Goal: Task Accomplishment & Management: Complete application form

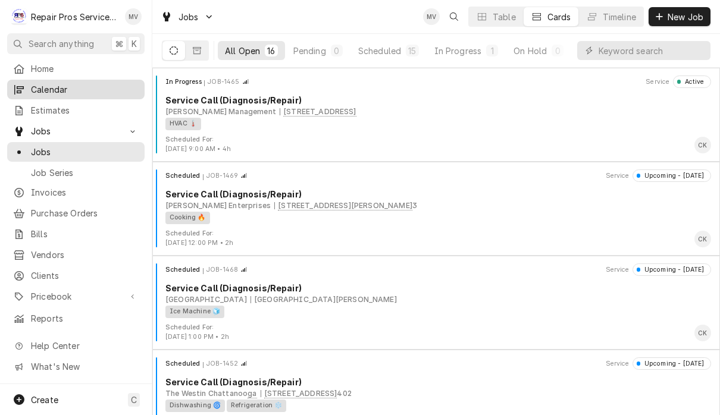
click at [99, 88] on span "Calendar" at bounding box center [85, 89] width 108 height 12
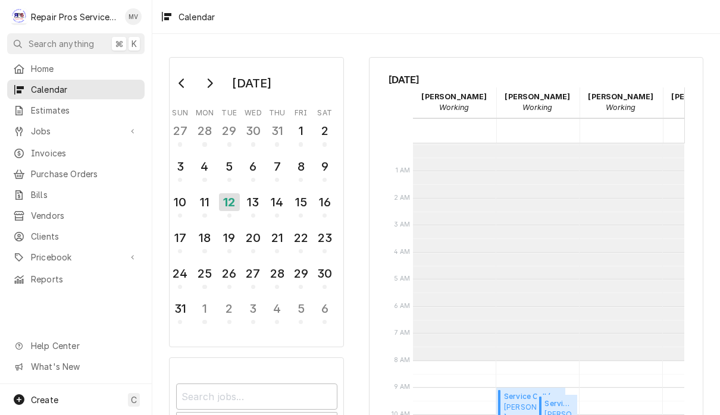
scroll to position [216, 0]
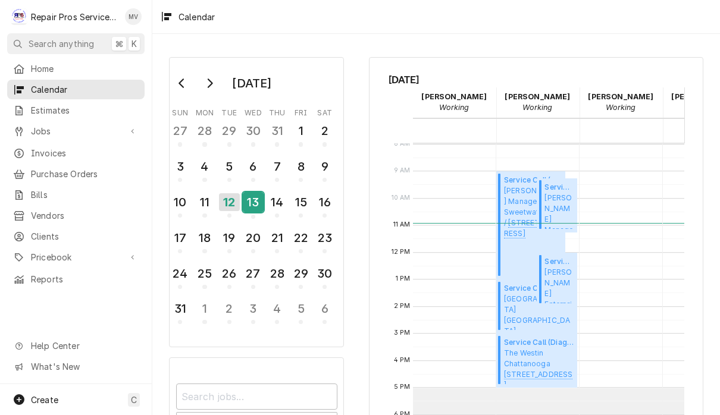
click at [253, 205] on div "13" at bounding box center [253, 202] width 21 height 20
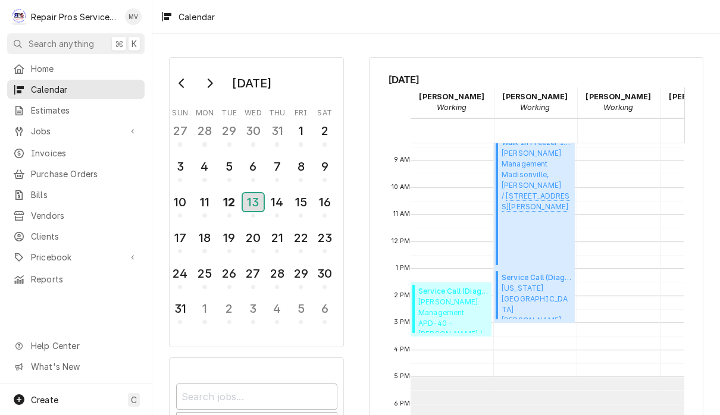
scroll to position [0, 3]
click at [549, 227] on div "Walk In Freezer Installation ( Upcoming ) Smith Management Madisonville, McDona…" at bounding box center [536, 201] width 70 height 128
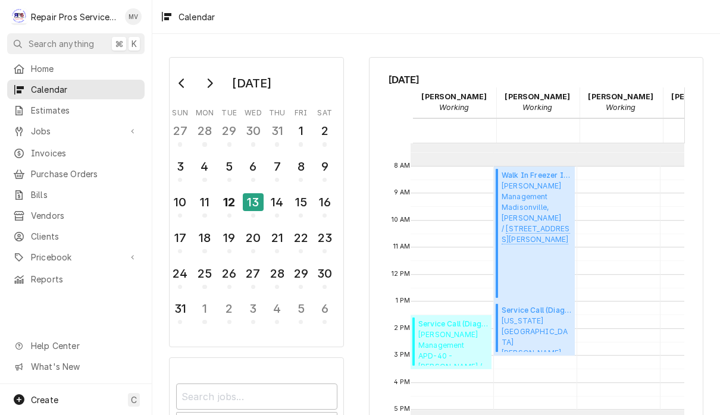
scroll to position [0, 2]
click at [544, 260] on div "Walk In Freezer Installation ( Upcoming ) Smith Management Madisonville, McDona…" at bounding box center [536, 234] width 70 height 128
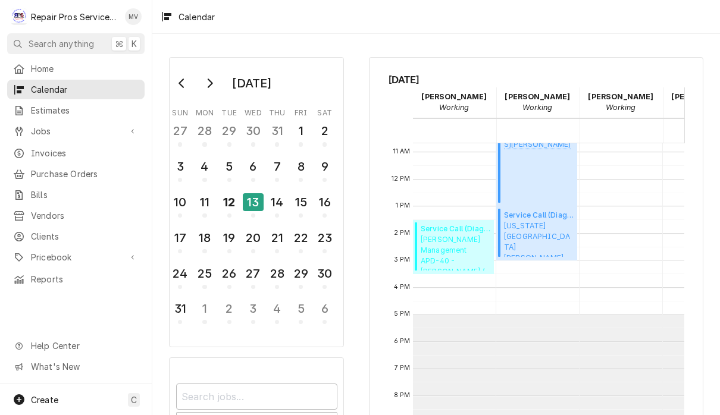
scroll to position [289, 0]
click at [550, 230] on span "Texas Roadhouse Hixson Texas Roadhouse 5362 Highway 153, hixson, TN 37343" at bounding box center [539, 239] width 70 height 36
click at [206, 240] on div "18" at bounding box center [204, 238] width 21 height 20
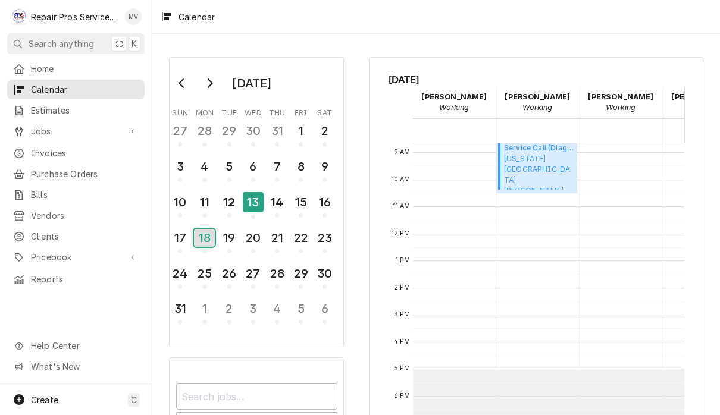
scroll to position [235, 0]
click at [294, 244] on div "22" at bounding box center [300, 238] width 21 height 20
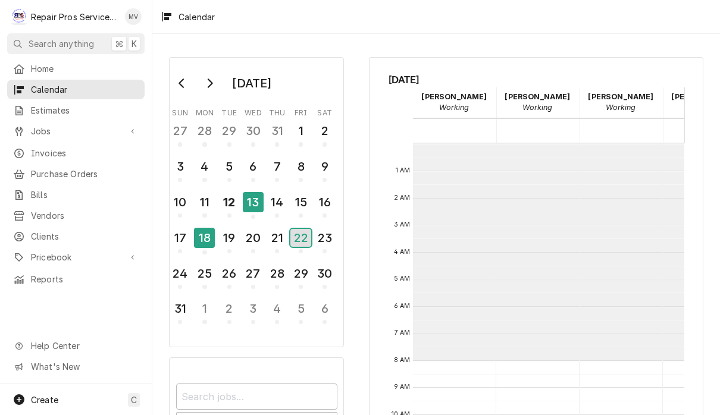
scroll to position [216, 0]
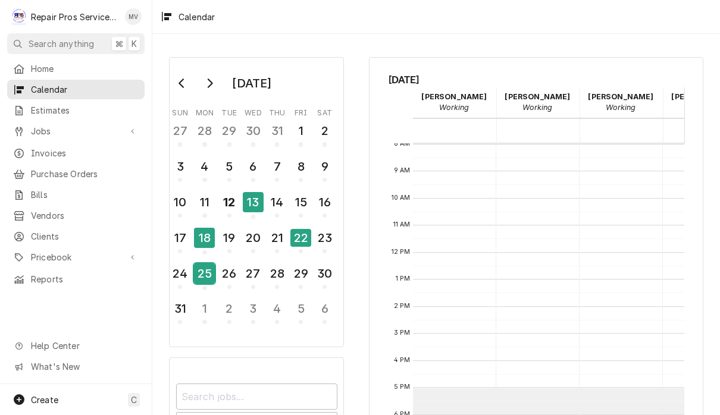
click at [203, 275] on div "25" at bounding box center [204, 273] width 21 height 20
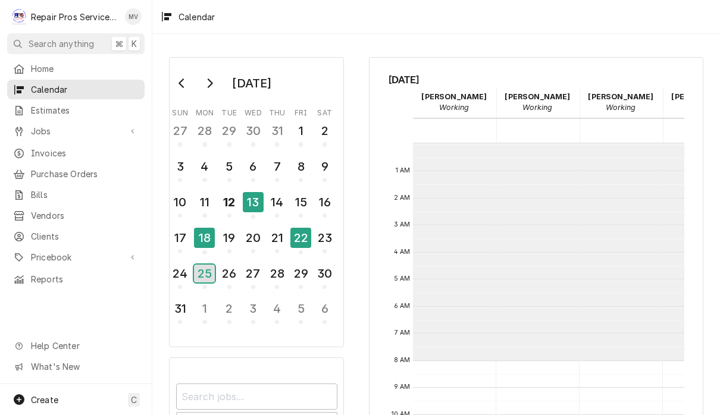
scroll to position [0, 0]
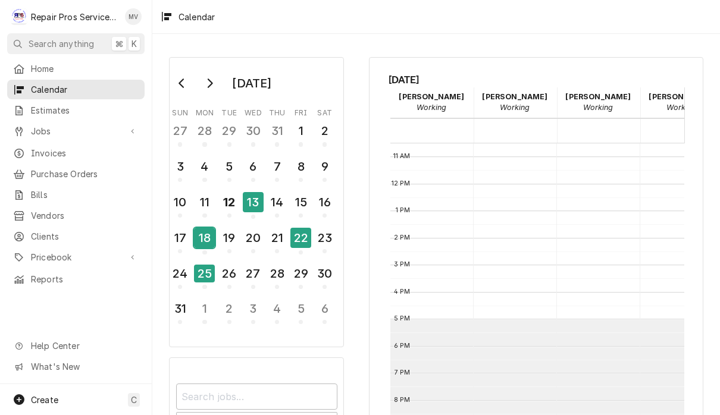
click at [205, 238] on div "18" at bounding box center [204, 238] width 21 height 20
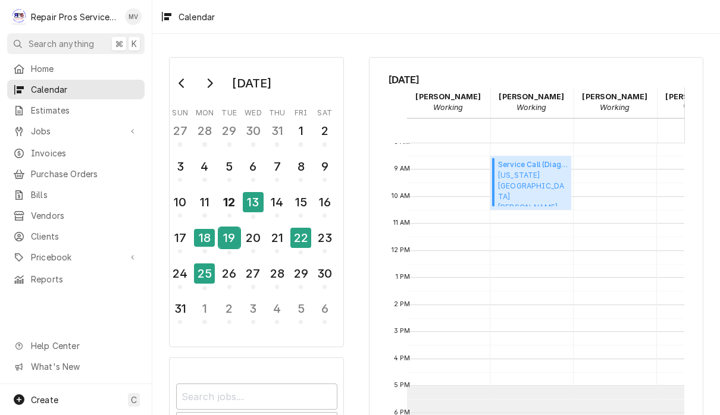
click at [227, 235] on div "19" at bounding box center [229, 238] width 21 height 20
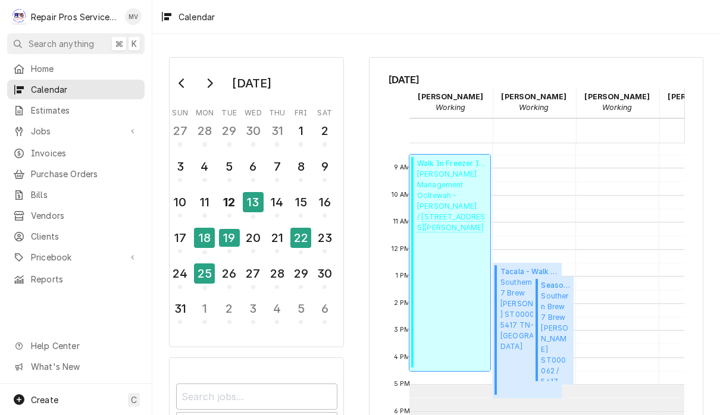
click at [453, 256] on div "Walk In Freezer Installation ( Upcoming ) Smith Management Ooltewah - McDonald'…" at bounding box center [452, 262] width 70 height 209
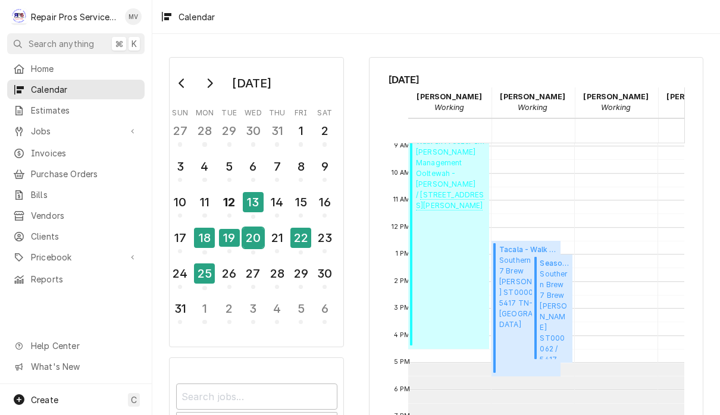
click at [250, 236] on div "20" at bounding box center [253, 238] width 21 height 20
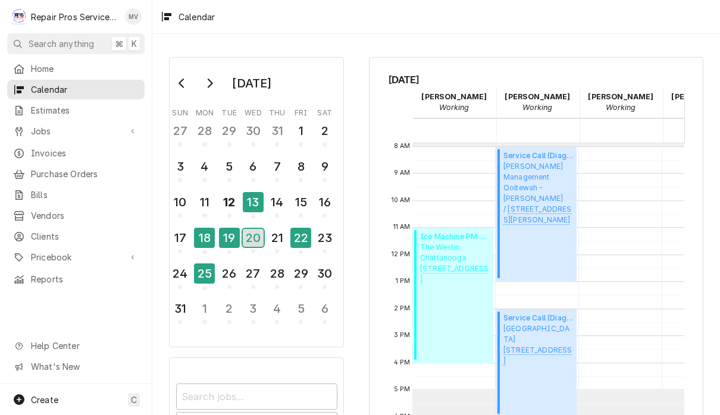
scroll to position [0, 1]
click at [546, 222] on div "Service Call (Diagnosis/Repair) ( Upcoming ) Smith Management Ooltewah - McDona…" at bounding box center [538, 214] width 70 height 128
click at [303, 241] on div "22" at bounding box center [300, 238] width 21 height 20
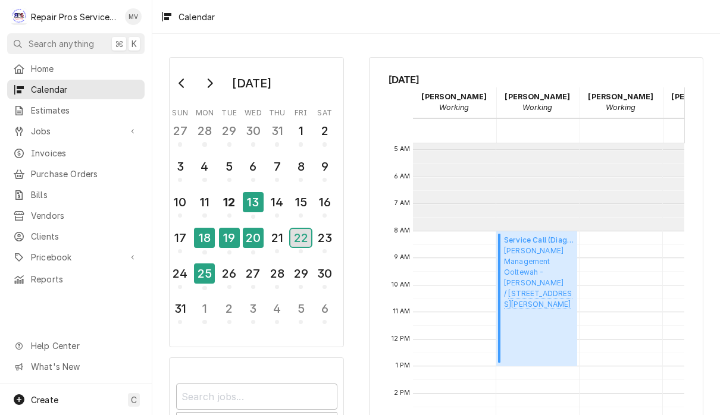
scroll to position [0, 0]
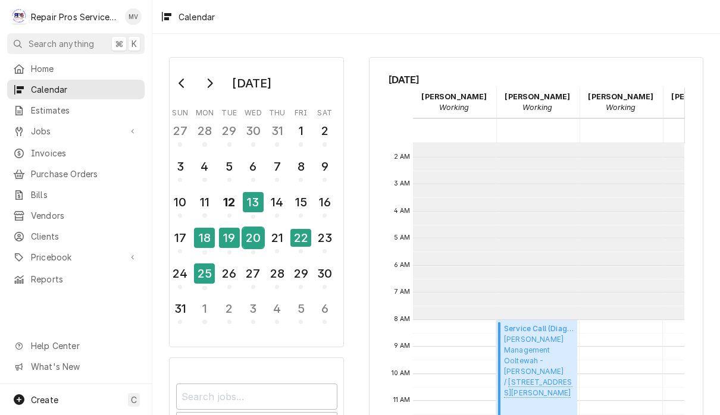
click at [252, 244] on div "20" at bounding box center [253, 238] width 21 height 20
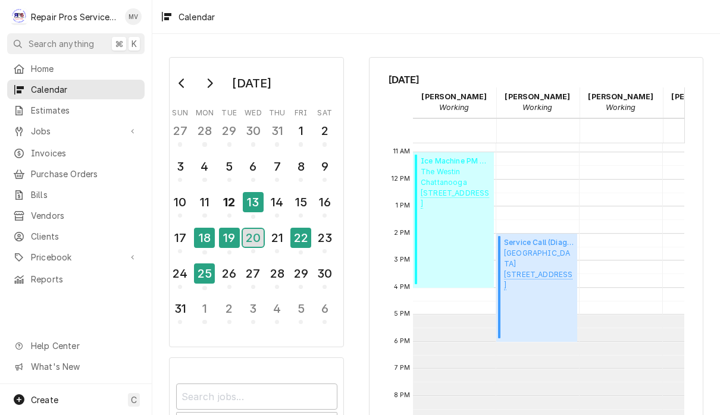
scroll to position [289, 0]
click at [224, 241] on div "19" at bounding box center [229, 238] width 21 height 20
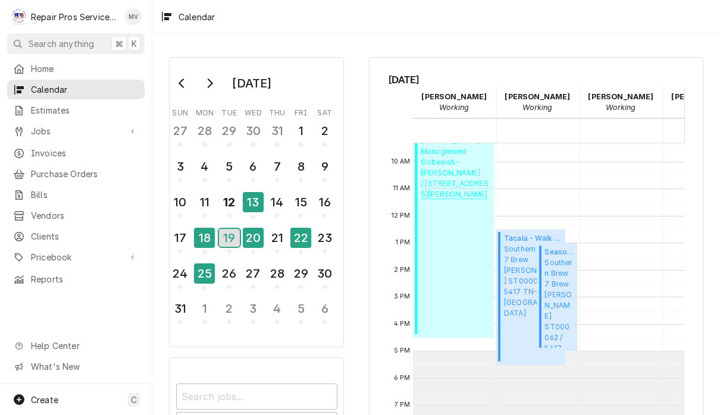
scroll to position [253, 0]
click at [253, 207] on div "13" at bounding box center [253, 202] width 21 height 20
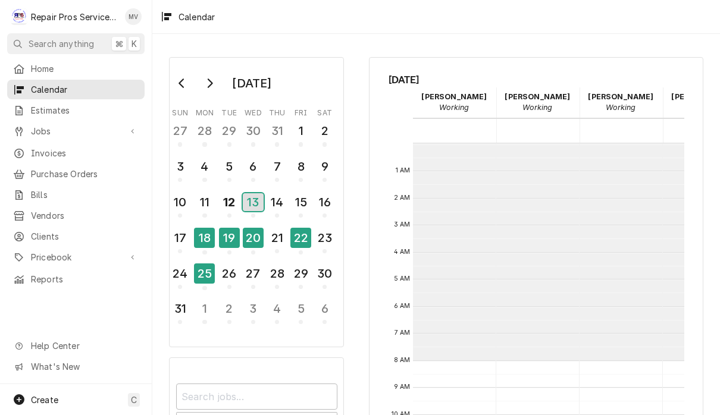
scroll to position [216, 0]
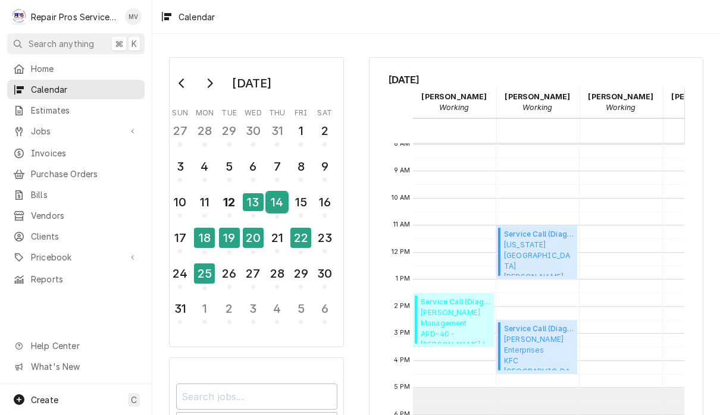
click at [280, 207] on div "14" at bounding box center [276, 202] width 21 height 20
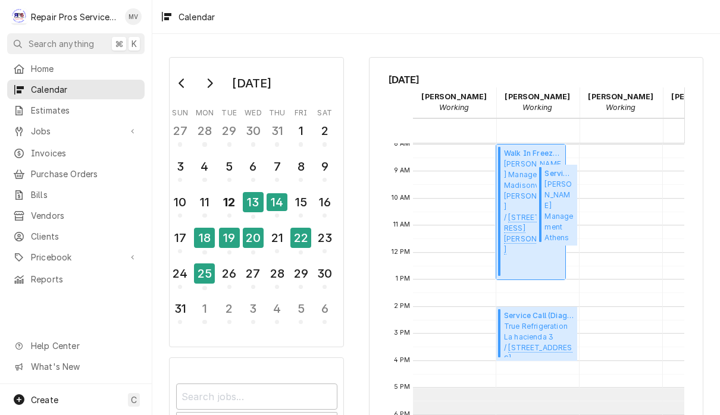
click at [535, 257] on div "Walk In Freezer Installation ( Upcoming ) Smith Management Madisonville, McDona…" at bounding box center [533, 212] width 58 height 128
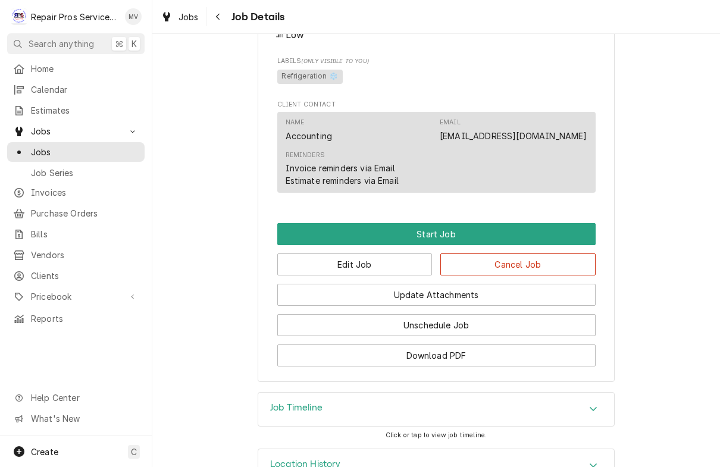
scroll to position [589, 0]
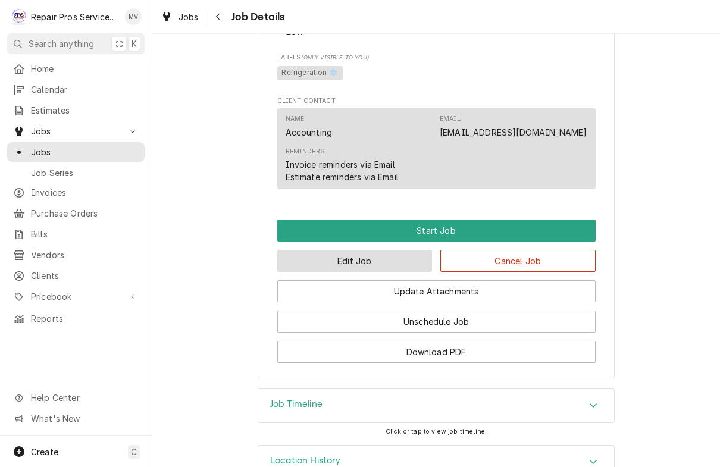
click at [387, 272] on button "Edit Job" at bounding box center [354, 261] width 155 height 22
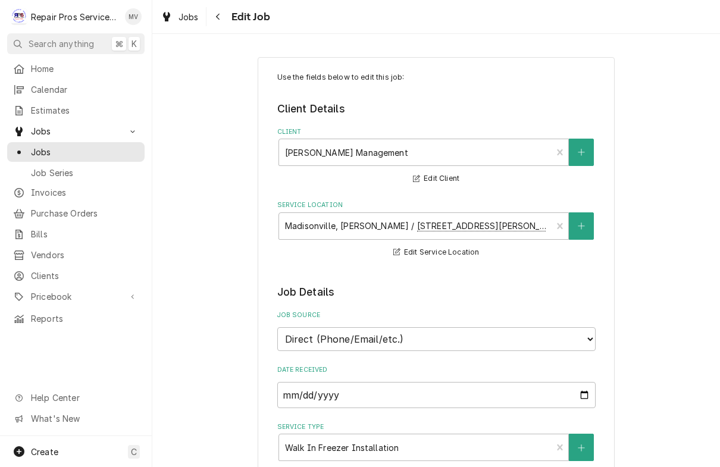
type textarea "x"
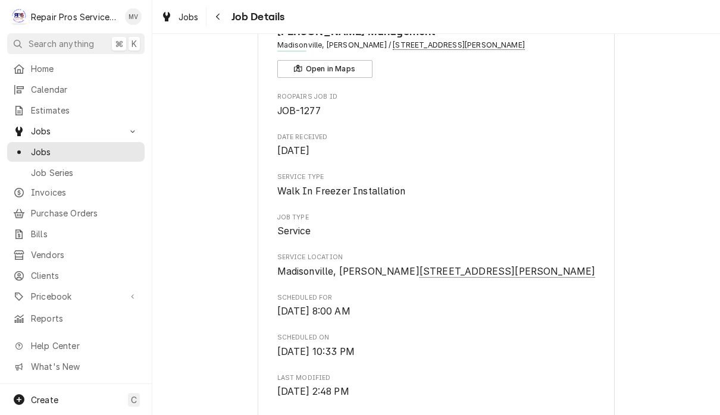
scroll to position [99, 0]
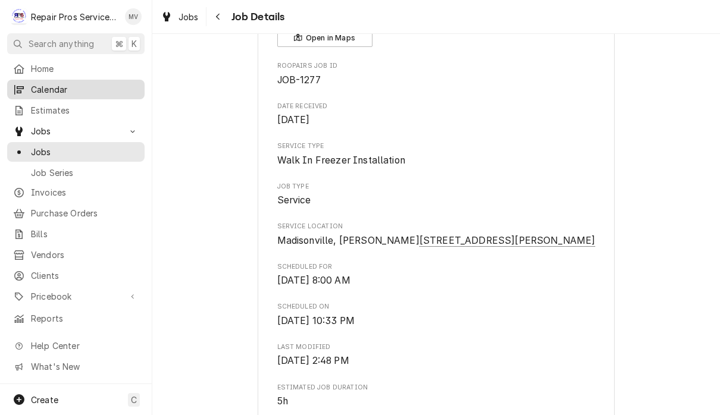
click at [81, 90] on span "Calendar" at bounding box center [85, 89] width 108 height 12
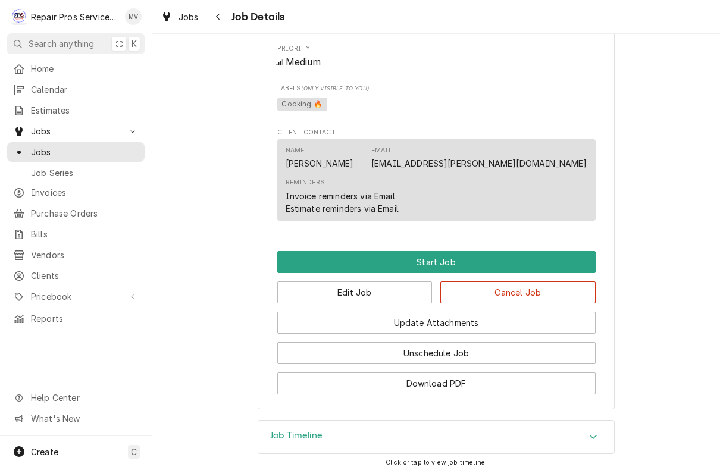
scroll to position [584, 0]
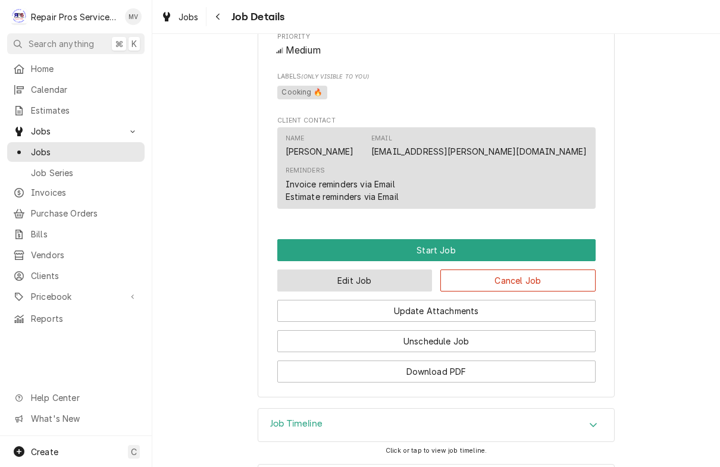
click at [401, 269] on button "Edit Job" at bounding box center [354, 280] width 155 height 22
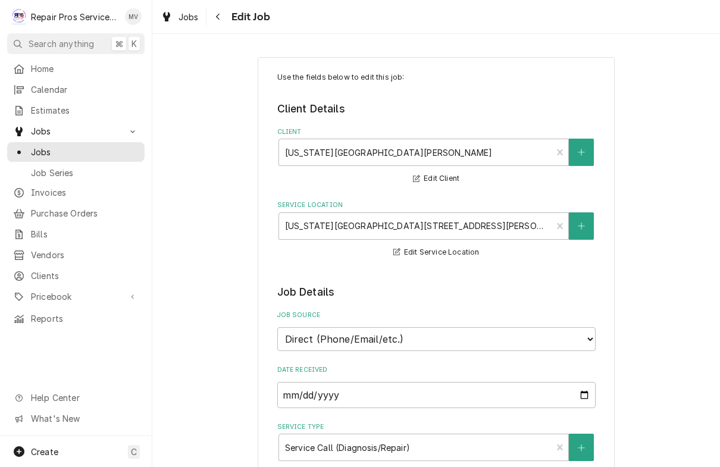
type textarea "x"
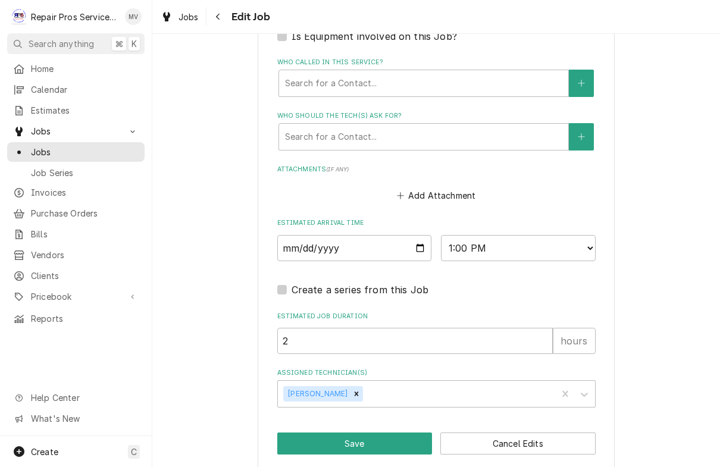
scroll to position [818, 0]
click at [456, 237] on select "AM / PM 6:00 AM 6:15 AM 6:30 AM 6:45 AM 7:00 AM 7:15 AM 7:30 AM 7:45 AM 8:00 AM…" at bounding box center [518, 249] width 155 height 26
select select "11:00:00"
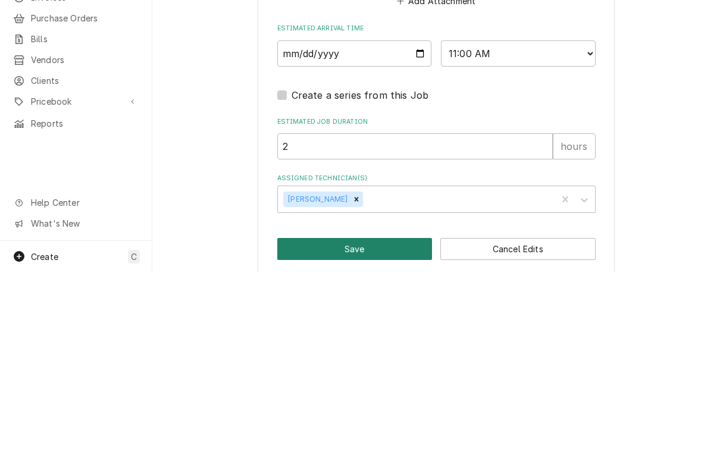
click at [383, 433] on button "Save" at bounding box center [354, 444] width 155 height 22
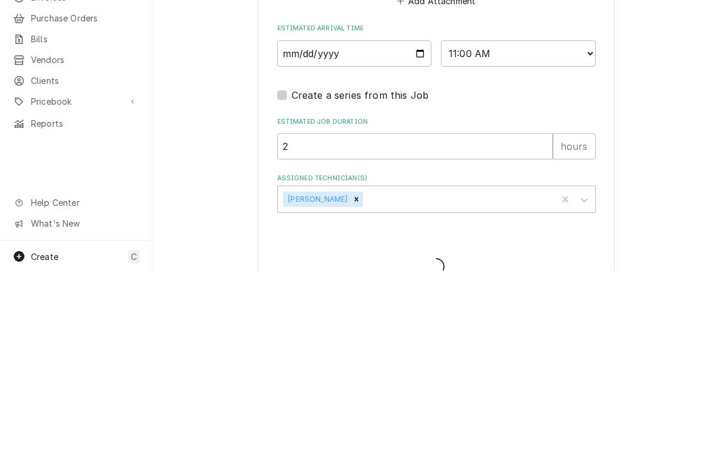
scroll to position [1, 0]
type textarea "x"
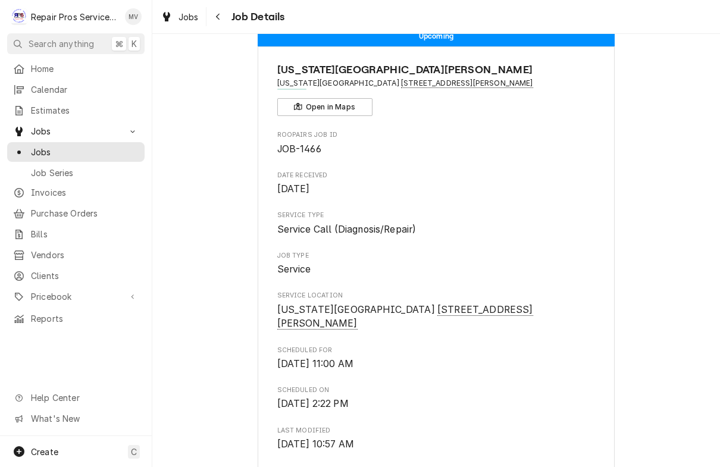
scroll to position [32, 0]
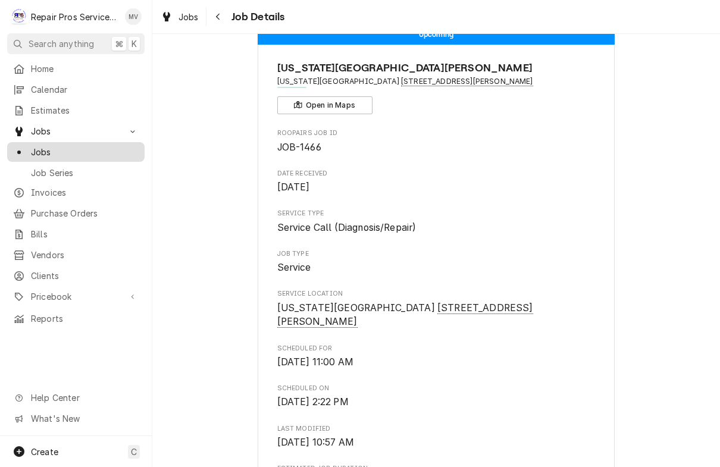
click at [93, 148] on span "Jobs" at bounding box center [85, 152] width 108 height 12
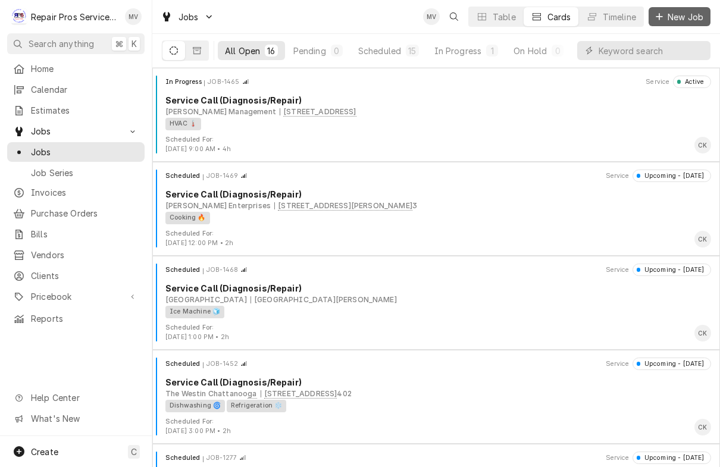
click at [682, 20] on span "New Job" at bounding box center [685, 17] width 40 height 12
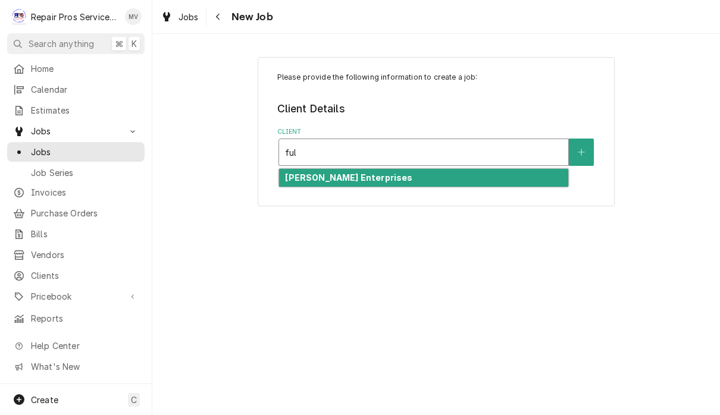
click at [420, 178] on div "[PERSON_NAME] Enterprises" at bounding box center [423, 178] width 289 height 18
type input "ful"
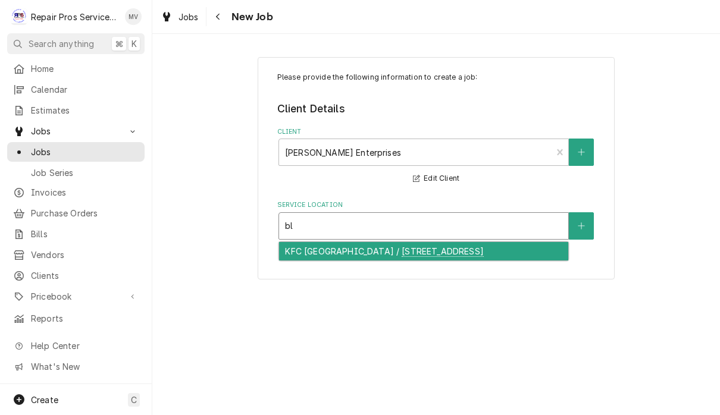
click at [490, 252] on div "KFC Blairsville / 369 Bracketts Way, Blairsville, GA 30512" at bounding box center [423, 251] width 289 height 18
type input "bl"
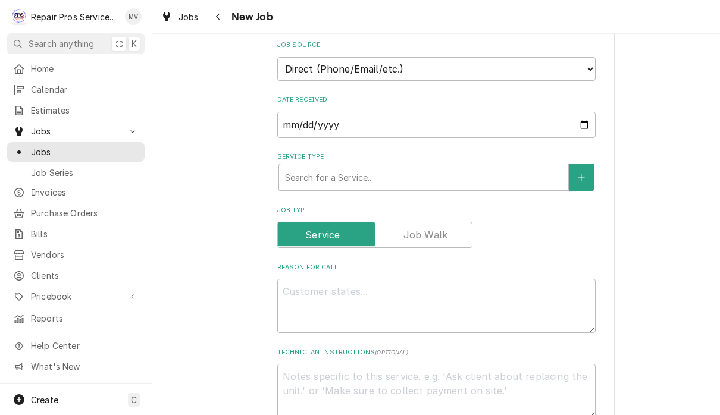
scroll to position [287, 0]
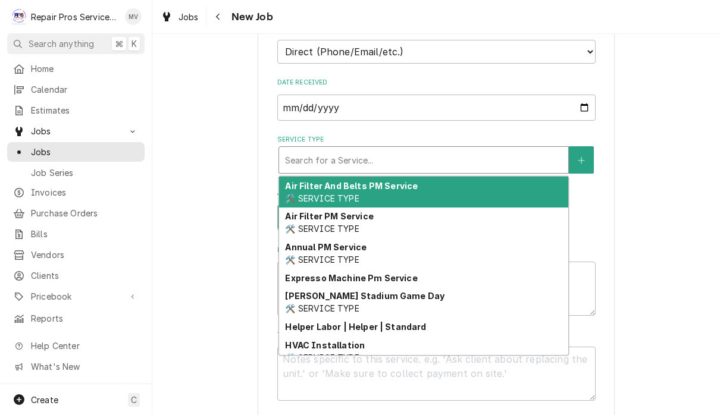
type textarea "x"
type input "d"
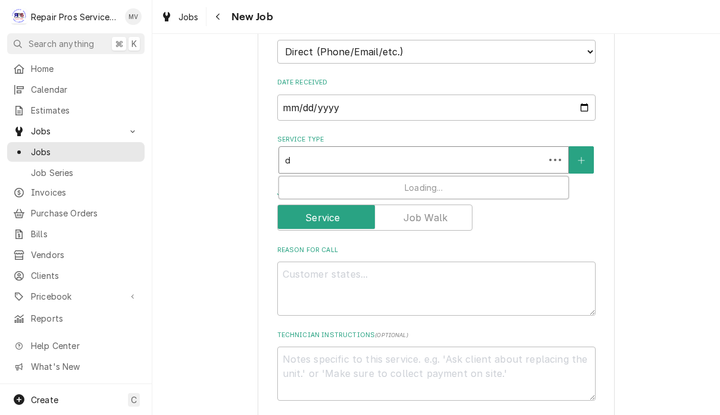
type textarea "x"
type input "di"
type textarea "x"
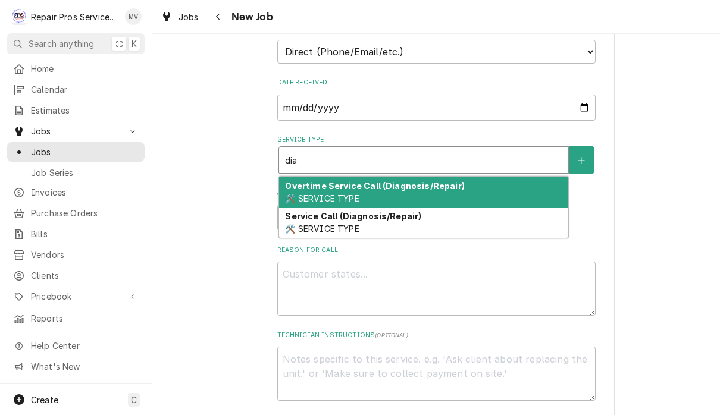
click at [454, 224] on div "Service Call (Diagnosis/Repair) 🛠️ SERVICE TYPE" at bounding box center [423, 223] width 289 height 31
type input "dia"
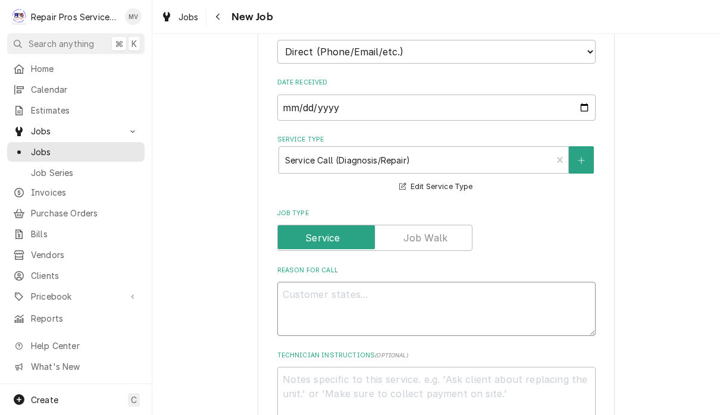
click at [460, 299] on textarea "Reason For Call" at bounding box center [436, 309] width 318 height 54
type textarea "x"
type textarea "W"
type textarea "x"
type textarea "Wa"
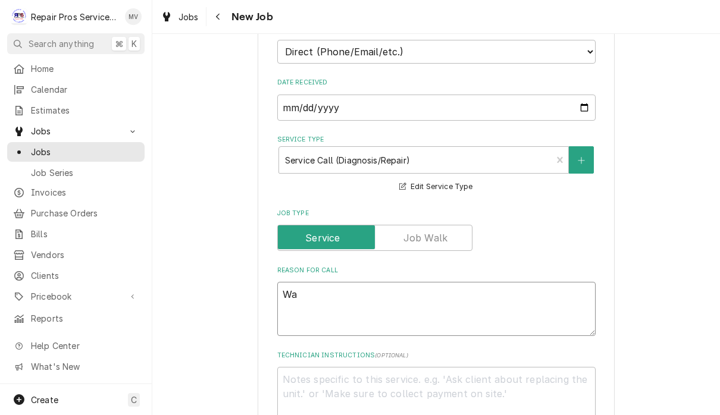
type textarea "x"
type textarea "Wal"
type textarea "x"
type textarea "Walk"
type textarea "x"
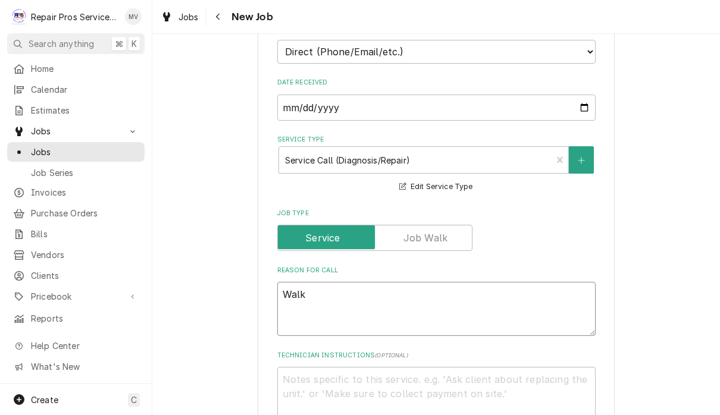
type textarea "Walk"
type textarea "x"
type textarea "Walk i"
type textarea "x"
type textarea "Walk in"
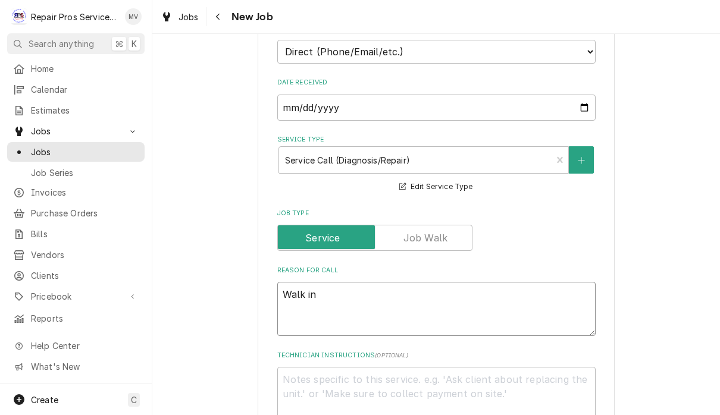
type textarea "x"
type textarea "Walk in"
type textarea "x"
type textarea "Walk in f"
type textarea "x"
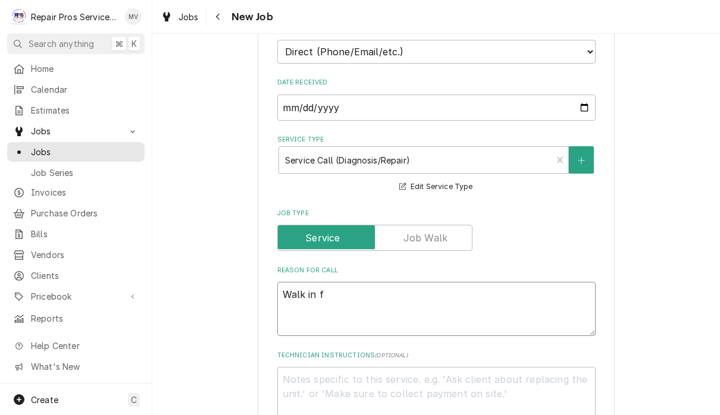
type textarea "Walk in fr"
type textarea "x"
type textarea "Walk in fre"
type textarea "x"
type textarea "Walk in free"
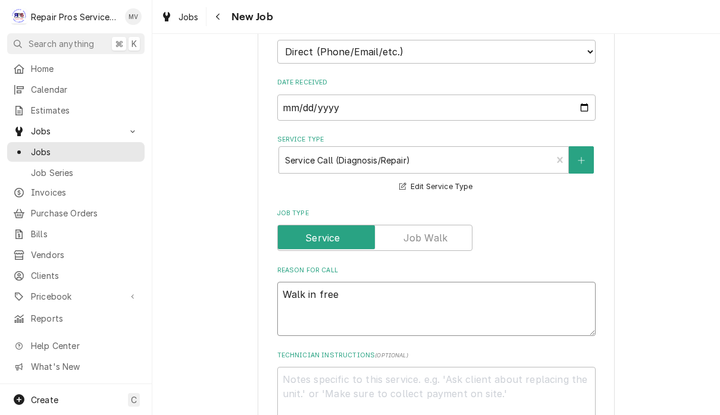
type textarea "x"
type textarea "Walk in freez"
type textarea "x"
type textarea "Walk in freeze"
type textarea "x"
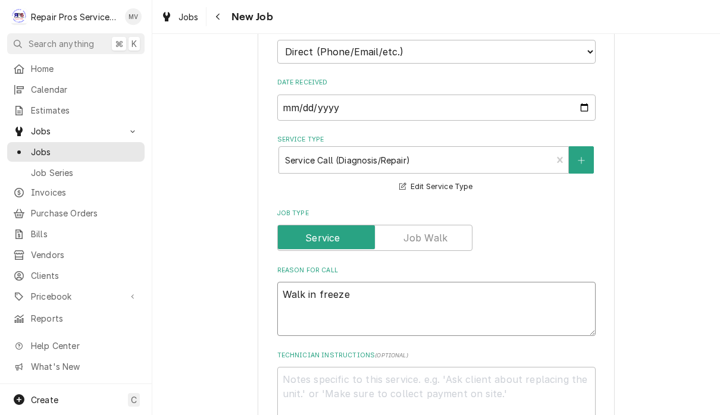
type textarea "Walk in freezer"
type textarea "x"
type textarea "Walk in freezer"
type textarea "x"
type textarea "Walk in freezer i"
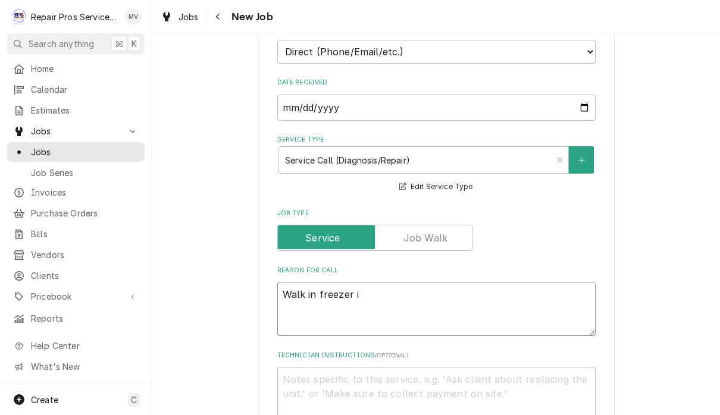
type textarea "x"
type textarea "Walk in freezer in"
type textarea "x"
type textarea "Walk in freezer in"
type textarea "x"
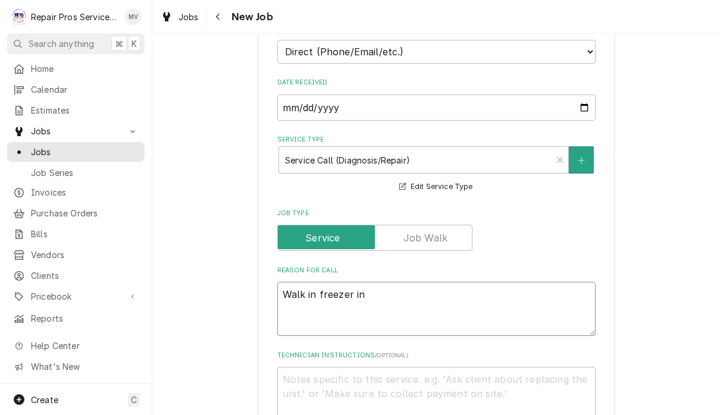
type textarea "Walk in freezer in"
type textarea "x"
type textarea "Walk in freezer i"
type textarea "x"
type textarea "Walk in freezer"
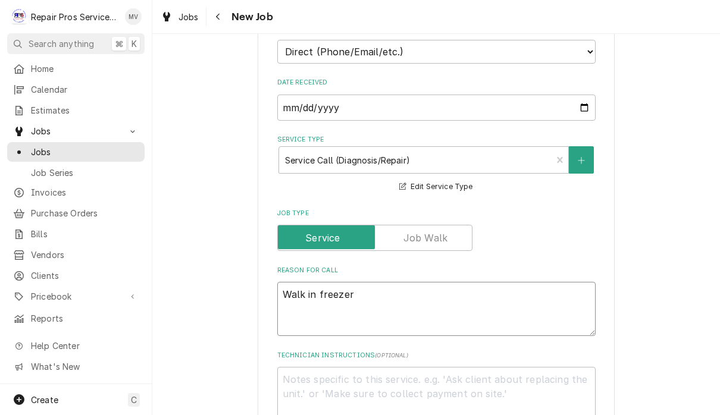
type textarea "x"
type textarea "Walk in freezer a"
type textarea "x"
type textarea "Walk in freezer ay"
type textarea "x"
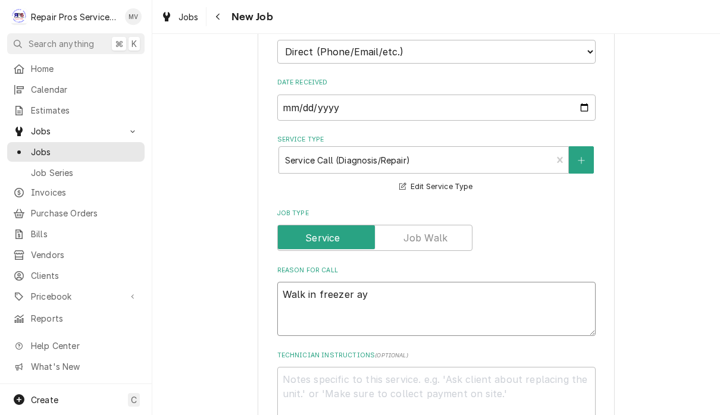
type textarea "Walk in freezer ay"
type textarea "x"
type textarea "Walk in freezer ay"
type textarea "x"
type textarea "Walk in freezer a"
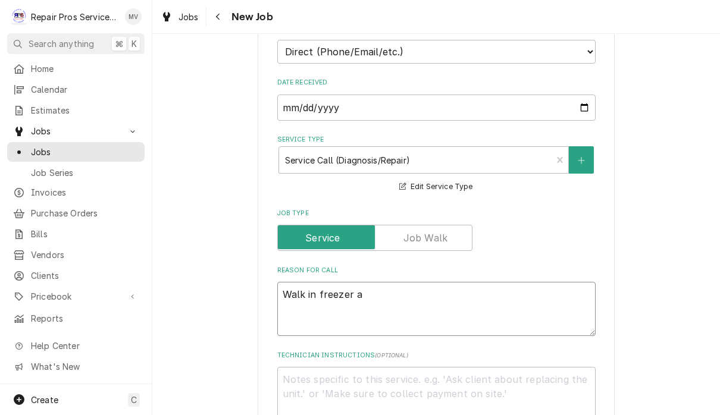
type textarea "x"
type textarea "Walk in freezer at"
type textarea "x"
type textarea "Walk in freezer at"
type textarea "x"
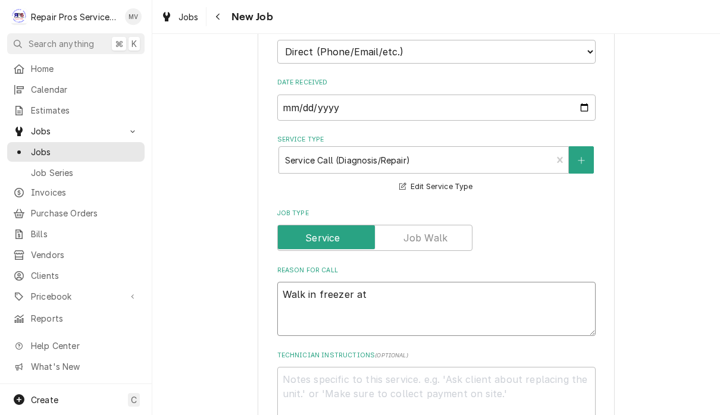
type textarea "Walk in freezer at e"
type textarea "x"
type textarea "Walk in freezer at"
type textarea "x"
type textarea "Walk in freezer at t"
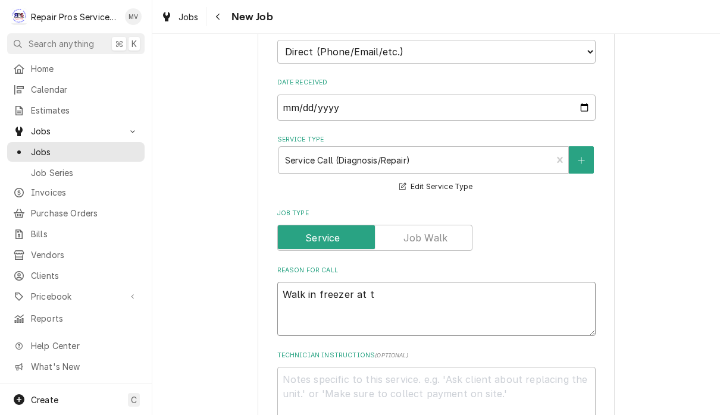
type textarea "x"
type textarea "Walk in freezer at te"
type textarea "x"
type textarea "Walk in freezer at tem"
type textarea "x"
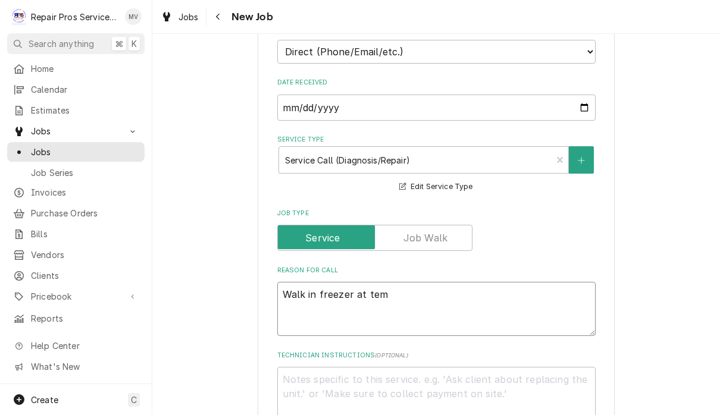
type textarea "Walk in freezer at temp"
type textarea "x"
type textarea "Walk in freezer at temp"
type textarea "x"
type textarea "Walk in freezer at temp b"
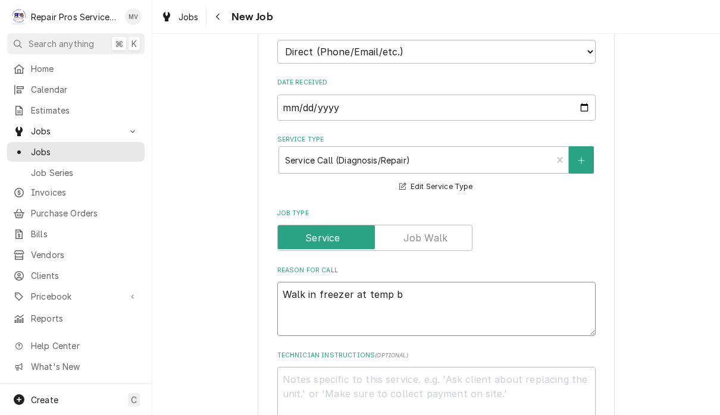
type textarea "x"
type textarea "Walk in freezer at temp bu"
type textarea "x"
type textarea "Walk in freezer at temp but"
type textarea "x"
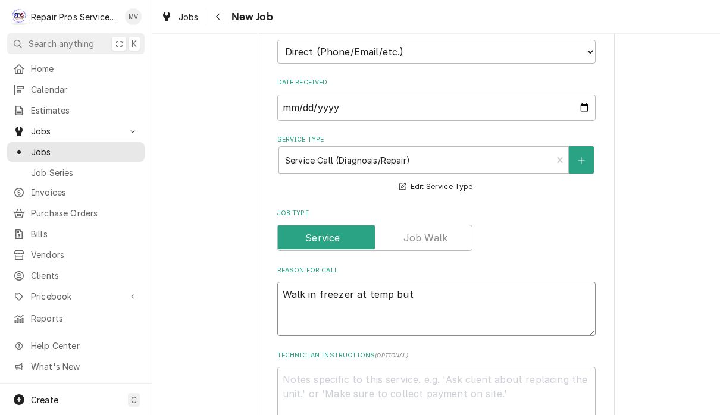
type textarea "Walk in freezer at temp but"
type textarea "x"
type textarea "Walk in freezer at temp but l"
type textarea "x"
type textarea "Walk in freezer at temp but"
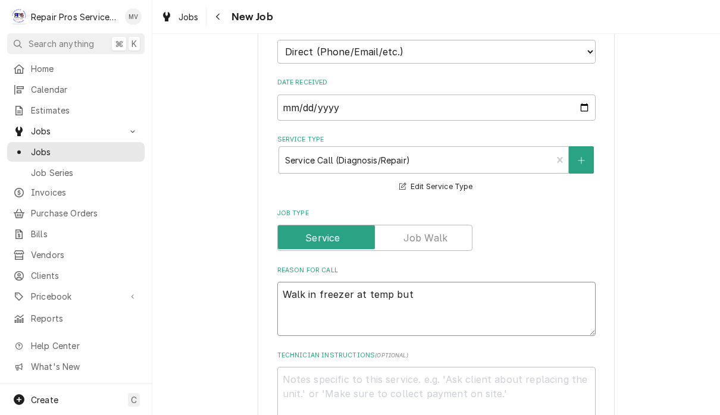
type textarea "x"
type textarea "Walk in freezer at temp but t"
type textarea "x"
type textarea "Walk in freezer at temp but th"
type textarea "x"
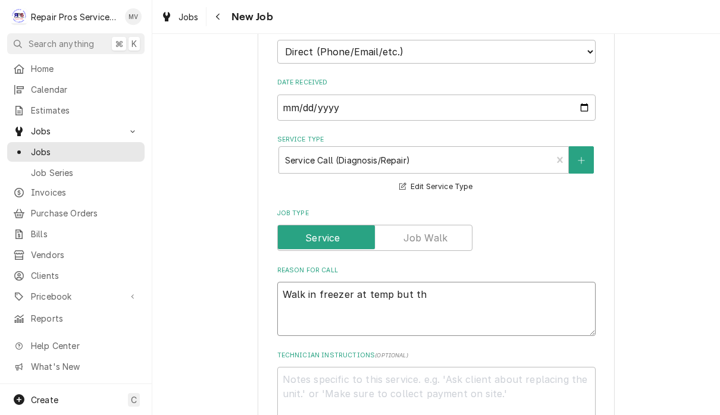
type textarea "Walk in freezer at temp but thr"
type textarea "x"
type textarea "Walk in freezer at temp but thre"
type textarea "x"
type textarea "Walk in freezer at temp but thr"
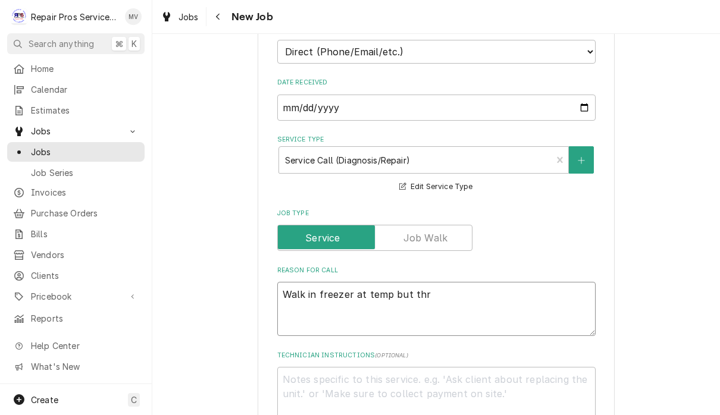
type textarea "x"
type textarea "Walk in freezer at temp but th"
type textarea "x"
type textarea "Walk in freezer at temp but the"
type textarea "x"
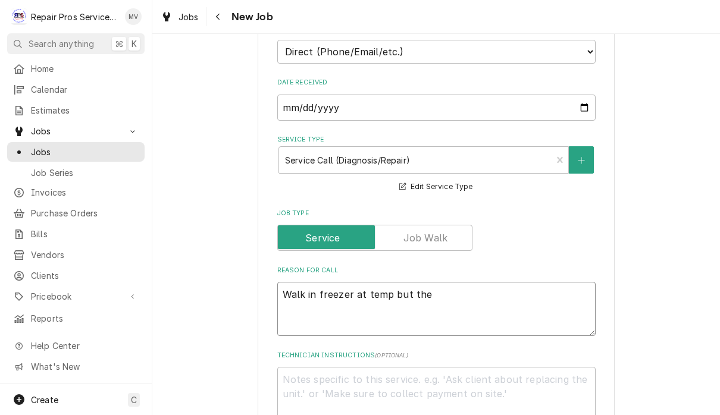
type textarea "Walk in freezer at temp but ther"
type textarea "x"
type textarea "Walk in freezer at temp but there"
type textarea "x"
type textarea "Walk in freezer at temp but there"
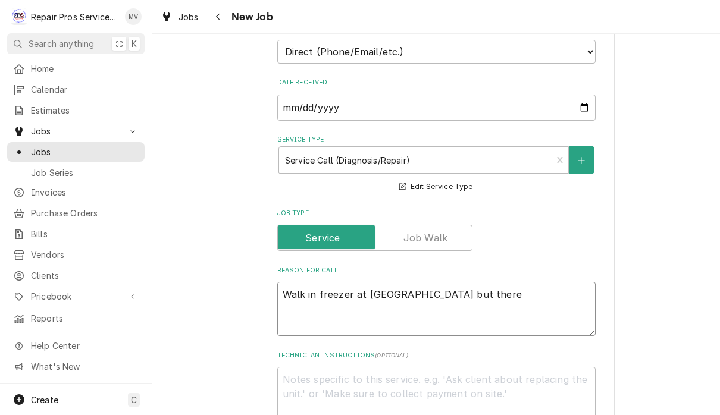
type textarea "x"
type textarea "Walk in freezer at temp but there i"
type textarea "x"
type textarea "Walk in freezer at temp but there is"
type textarea "x"
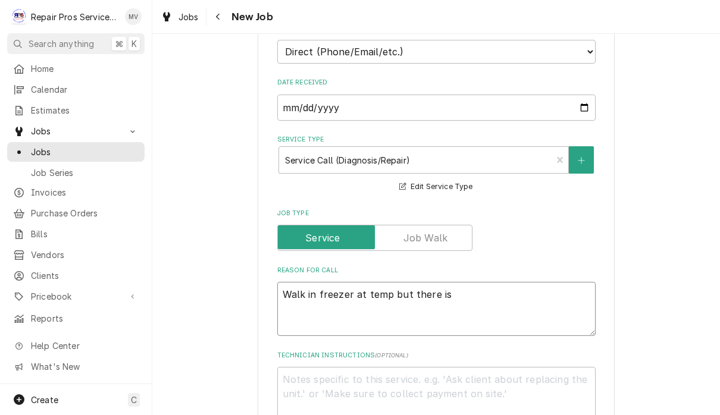
type textarea "Walk in freezer at temp but there is"
type textarea "x"
type textarea "Walk in freezer at temp but there is a"
type textarea "x"
type textarea "Walk in freezer at temp but there is a"
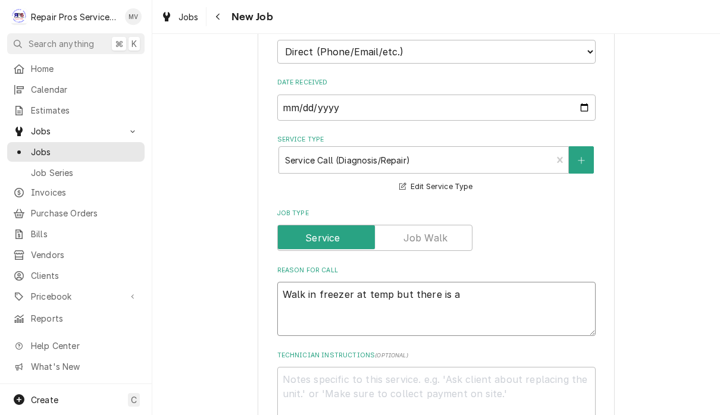
type textarea "x"
type textarea "Walk in freezer at temp but there is a l"
type textarea "x"
type textarea "Walk in freezer at temp but there is a lo"
type textarea "x"
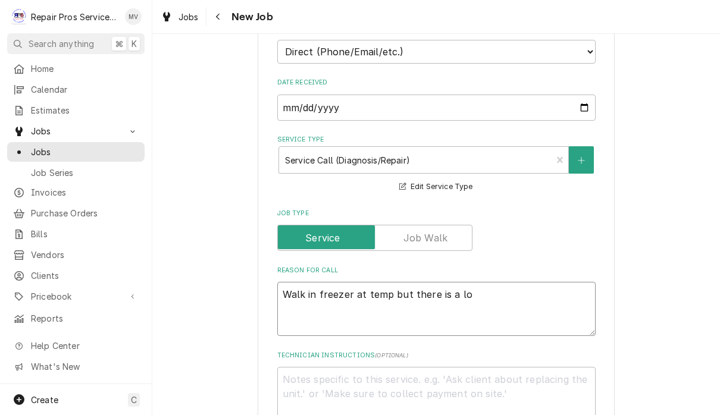
type textarea "Walk in freezer at temp but there is a lot"
type textarea "x"
type textarea "Walk in freezer at temp but there is a lot"
type textarea "x"
type textarea "Walk in freezer at temp but there is a lot o"
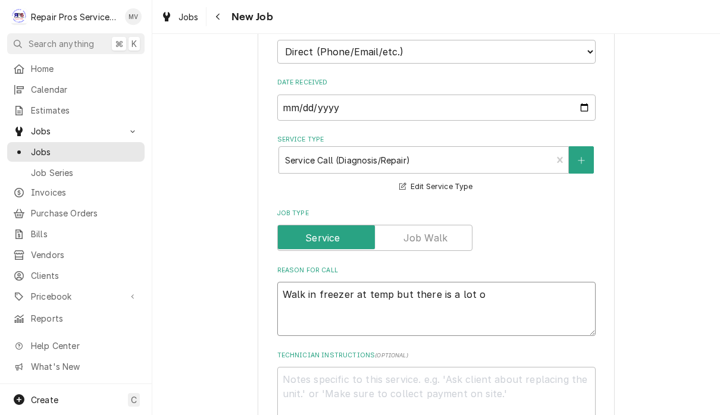
type textarea "x"
type textarea "Walk in freezer at temp but there is a lot of"
type textarea "x"
type textarea "Walk in freezer at temp but there is a lot of"
type textarea "x"
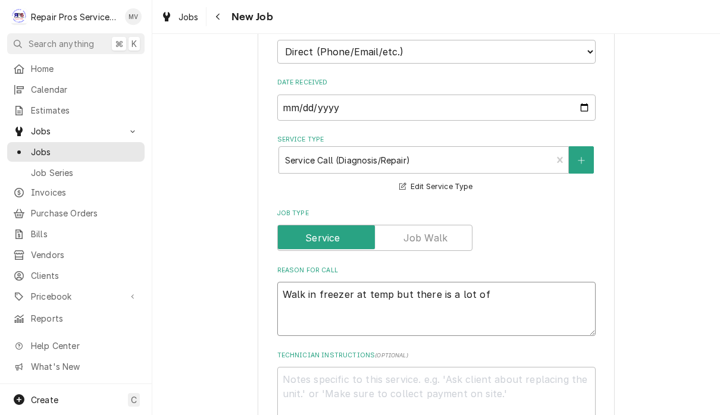
type textarea "Walk in freezer at temp but there is a lot of i"
type textarea "x"
type textarea "Walk in freezer at temp but there is a lot of ic"
type textarea "x"
type textarea "Walk in freezer at temp but there is a lot of ice"
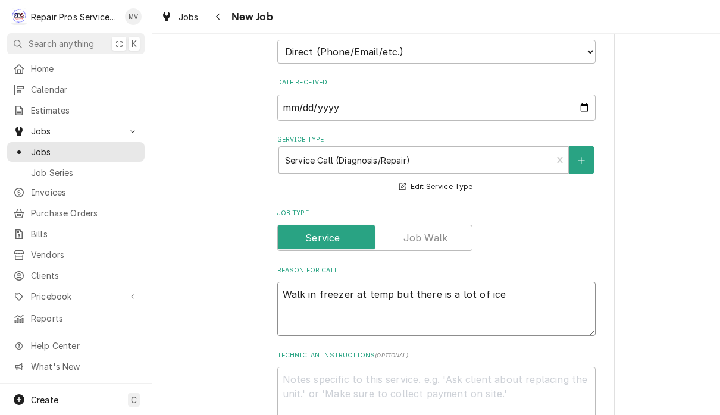
type textarea "x"
type textarea "Walk in freezer at temp but there is a lot of ice"
type textarea "x"
type textarea "Walk in freezer at temp but there is a lot of ice o"
type textarea "x"
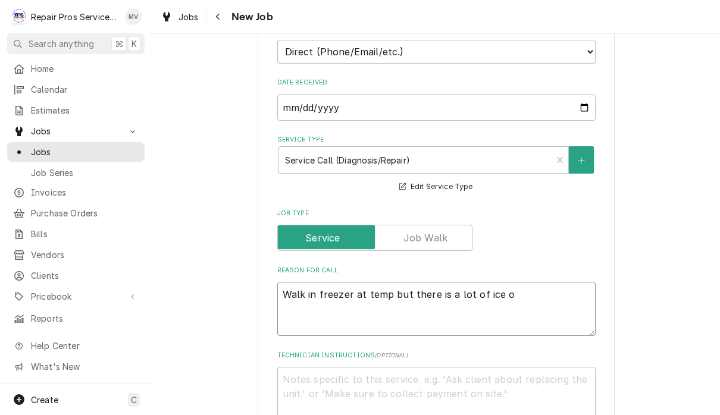
type textarea "Walk in freezer at temp but there is a lot of ice on"
type textarea "x"
type textarea "Walk in freezer at temp but there is a lot of ice on"
type textarea "x"
type textarea "Walk in freezer at temp but there is a lot of ice on t"
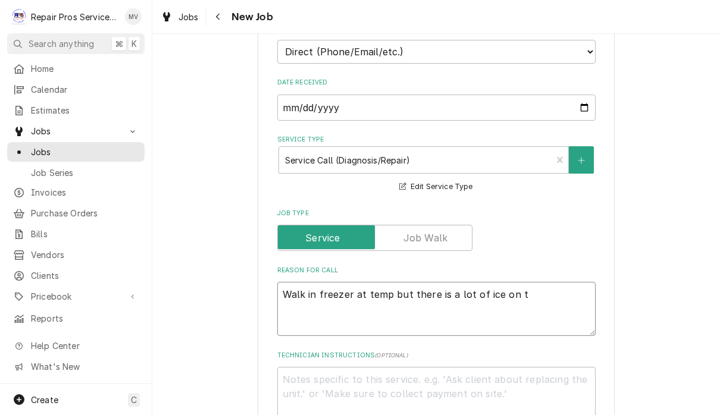
type textarea "x"
type textarea "Walk in freezer at temp but there is a lot of ice on th"
type textarea "x"
type textarea "Walk in freezer at temp but there is a lot of ice on the"
type textarea "x"
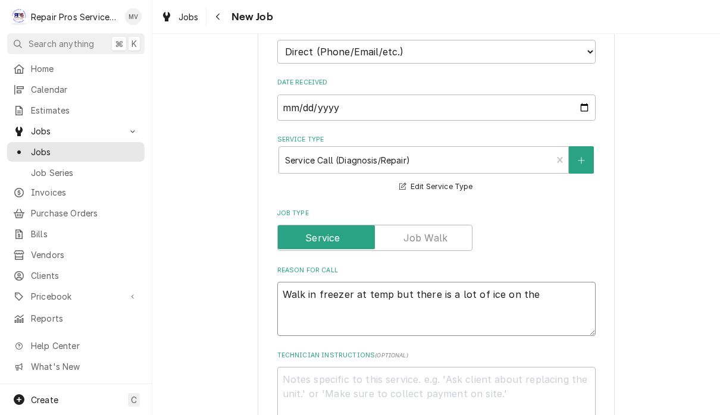
type textarea "Walk in freezer at temp but there is a lot of ice on the"
type textarea "x"
type textarea "Walk in freezer at temp but there is a lot of ice on the w"
type textarea "x"
type textarea "Walk in freezer at temp but there is a lot of ice on the wa"
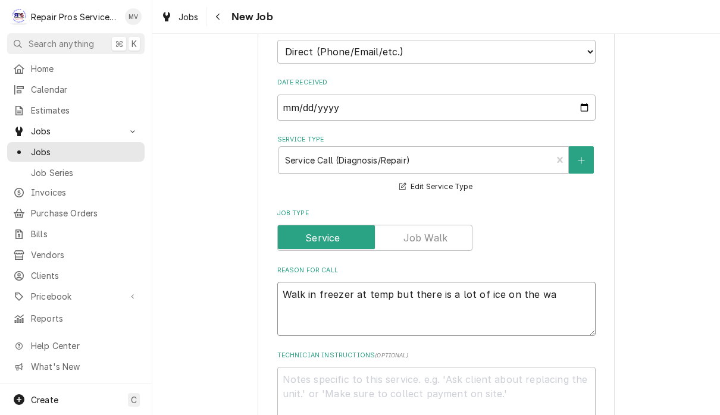
type textarea "x"
type textarea "Walk in freezer at temp but there is a lot of ice on the wal"
type textarea "x"
type textarea "Walk in freezer at temp but there is a lot of ice on the wall"
type textarea "x"
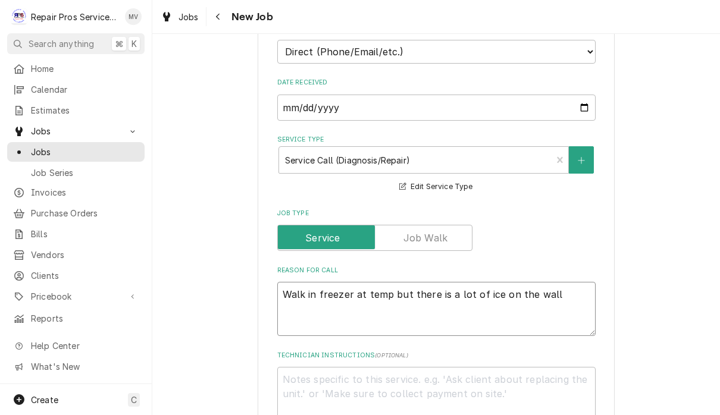
type textarea "Walk in freezer at temp but there is a lot of ice on the walls"
type textarea "x"
type textarea "Walk in freezer at temp but there is a lot of ice on the walls"
type textarea "x"
type textarea "Walk in freezer at temp but there is a lot of ice on the walls a"
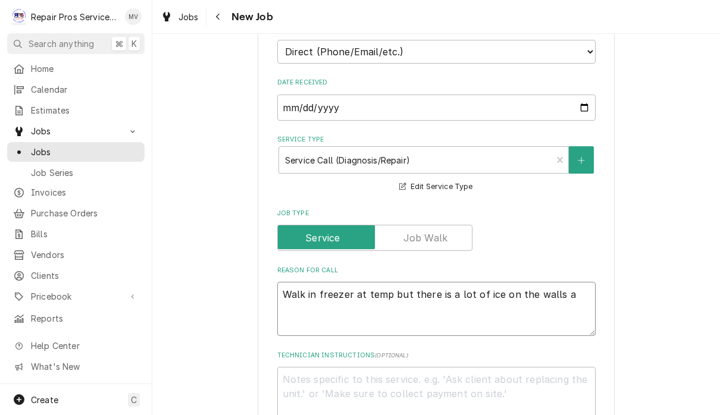
type textarea "x"
type textarea "Walk in freezer at temp but there is a lot of ice on the walls an"
type textarea "x"
type textarea "Walk in freezer at temp but there is a lot of ice on the walls and"
type textarea "x"
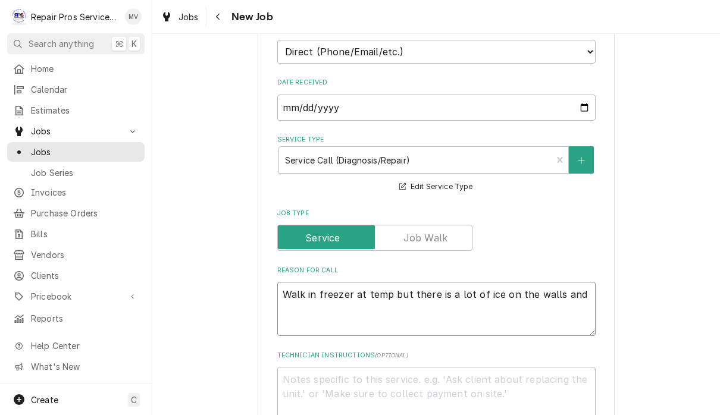
type textarea "Walk in freezer at temp but there is a lot of ice on the walls and"
type textarea "x"
type textarea "Walk in freezer at temp but there is a lot of ice on the walls and o"
type textarea "x"
type textarea "Walk in freezer at temp but there is a lot of ice on the walls and on"
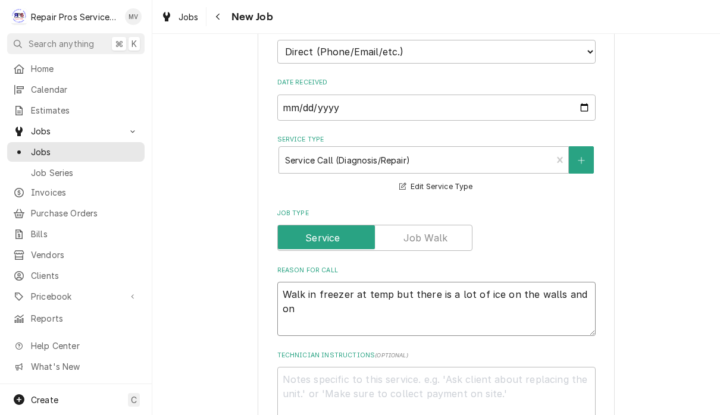
type textarea "x"
type textarea "Walk in freezer at temp but there is a lot of ice on the walls and on"
type textarea "x"
type textarea "Walk in freezer at temp but there is a lot of ice on the walls and on t"
type textarea "x"
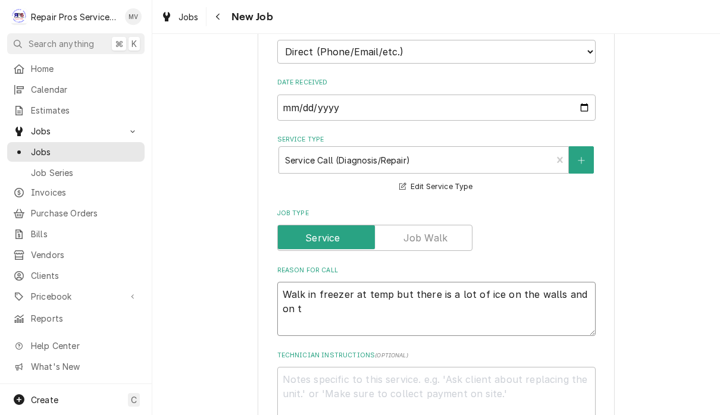
type textarea "Walk in freezer at temp but there is a lot of ice on the walls and on th"
type textarea "x"
type textarea "Walk in freezer at temp but there is a lot of ice on the walls and on the"
type textarea "x"
type textarea "Walk in freezer at temp but there is a lot of ice on the walls and on the"
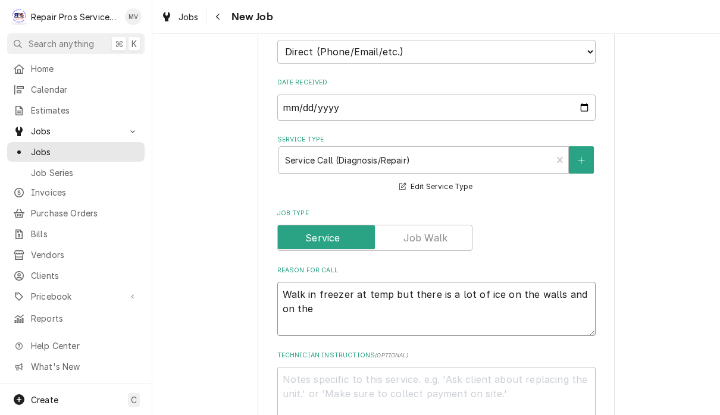
type textarea "x"
type textarea "Walk in freezer at temp but there is a lot of ice on the walls and on the f"
type textarea "x"
type textarea "Walk in freezer at temp but there is a lot of ice on the walls and on the fl"
type textarea "x"
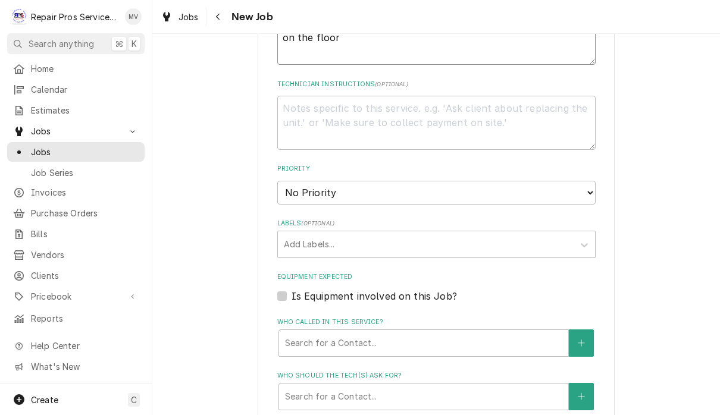
scroll to position [560, 0]
click at [566, 180] on select "No Priority Urgent High Medium Low" at bounding box center [436, 192] width 318 height 24
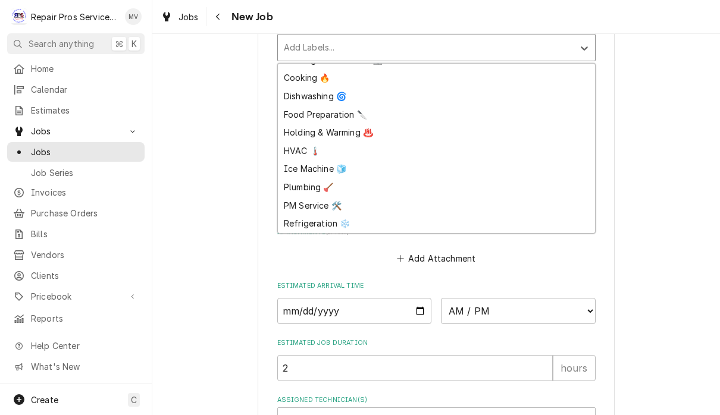
scroll to position [32, 0]
click at [330, 215] on div "Refrigeration ❄️" at bounding box center [436, 224] width 317 height 18
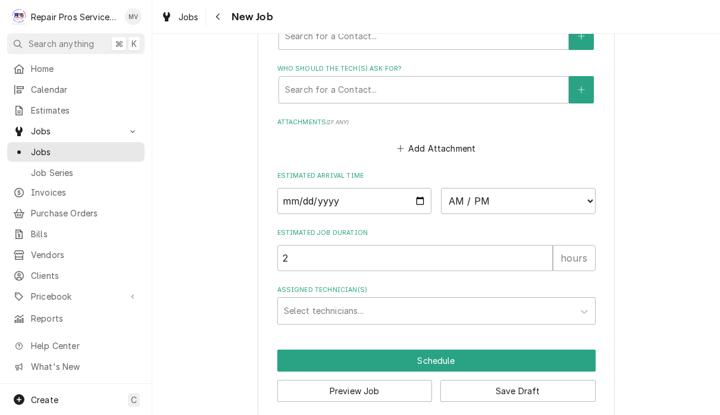
scroll to position [865, 0]
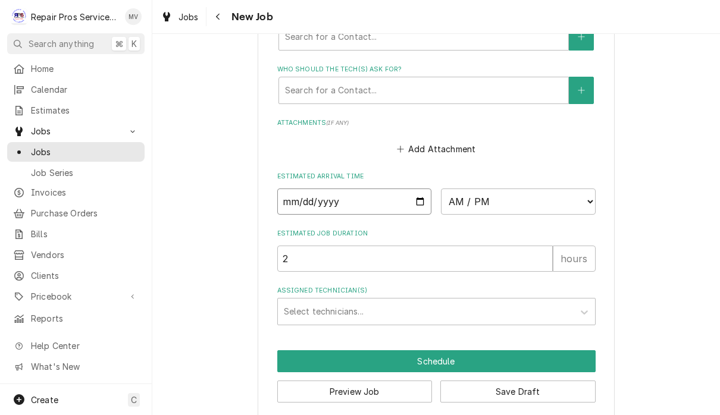
click at [407, 189] on input "Date" at bounding box center [354, 202] width 155 height 26
click at [454, 189] on select "AM / PM 6:00 AM 6:15 AM 6:30 AM 6:45 AM 7:00 AM 7:15 AM 7:30 AM 7:45 AM 8:00 AM…" at bounding box center [518, 202] width 155 height 26
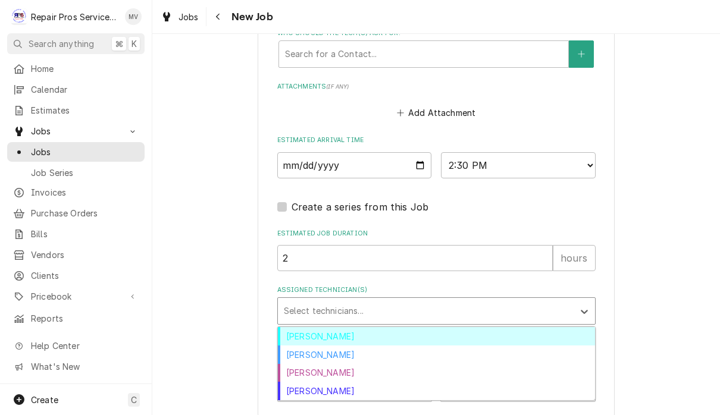
scroll to position [900, 0]
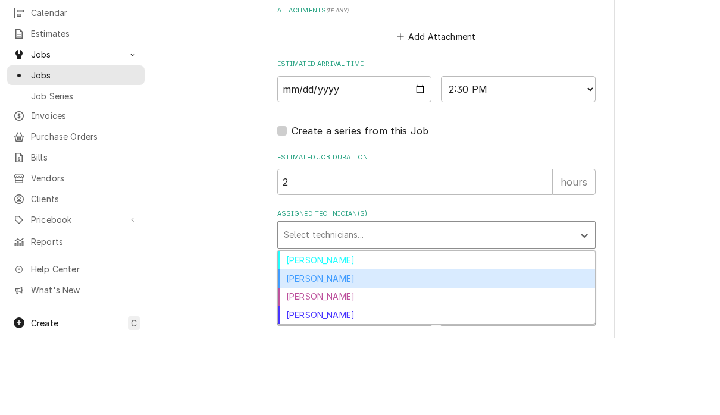
click at [330, 346] on div "[PERSON_NAME]" at bounding box center [436, 355] width 317 height 18
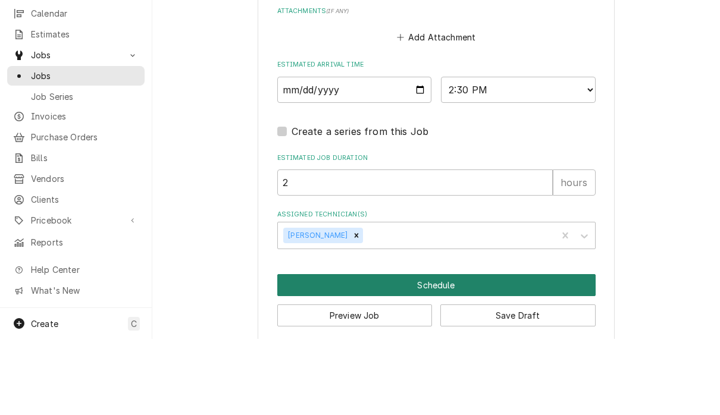
click at [500, 350] on button "Schedule" at bounding box center [436, 361] width 318 height 22
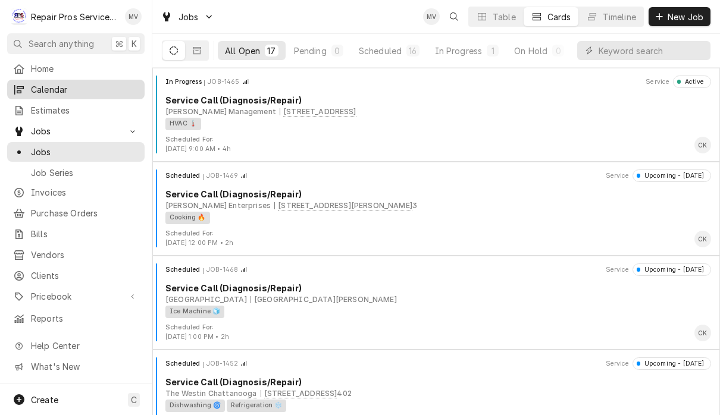
click at [70, 86] on span "Calendar" at bounding box center [85, 89] width 108 height 12
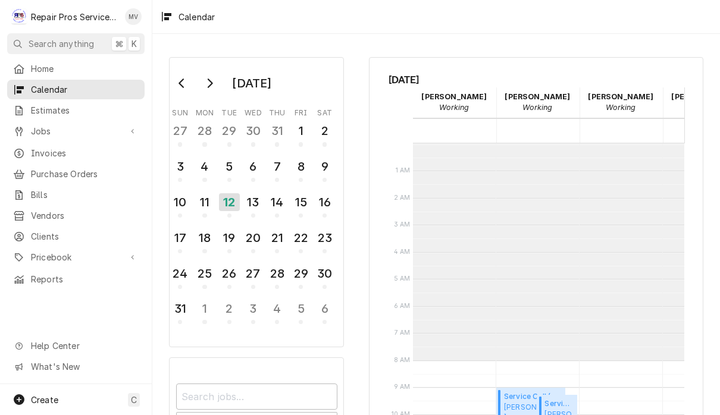
scroll to position [216, 0]
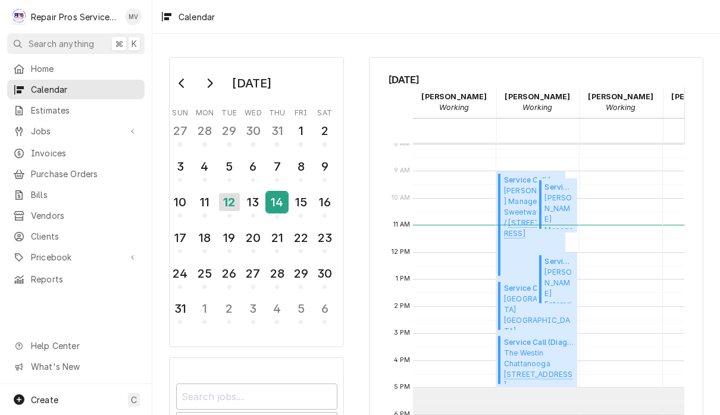
click at [280, 205] on div "14" at bounding box center [276, 202] width 21 height 20
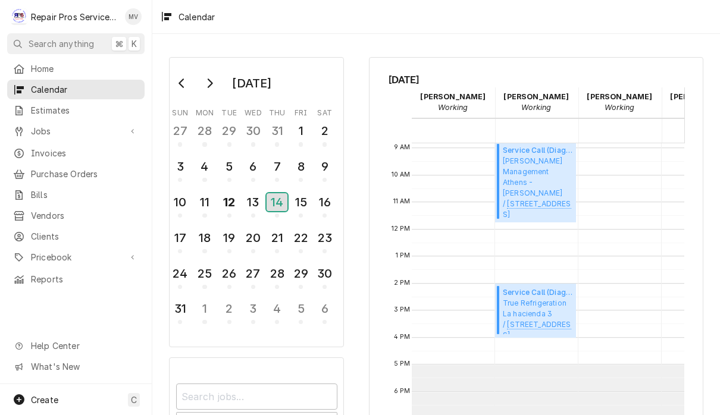
scroll to position [241, 1]
click at [248, 212] on div "13" at bounding box center [253, 202] width 21 height 20
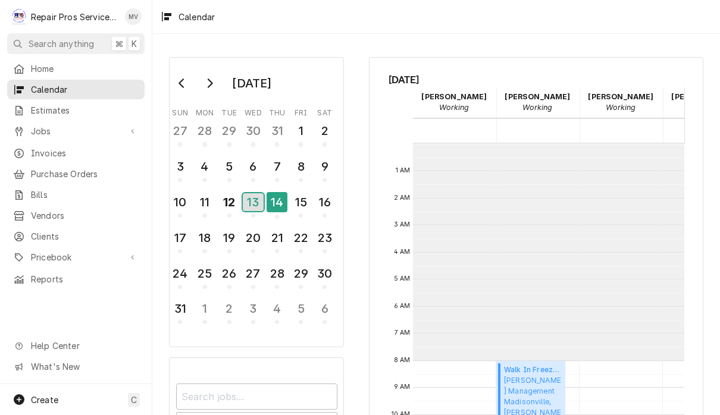
scroll to position [216, 0]
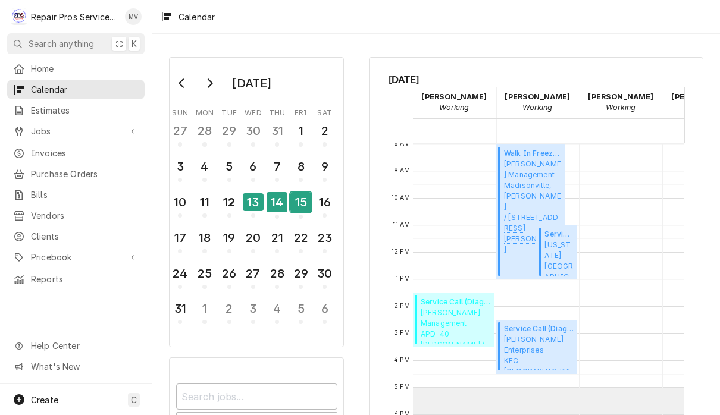
click at [297, 208] on div "15" at bounding box center [300, 202] width 21 height 20
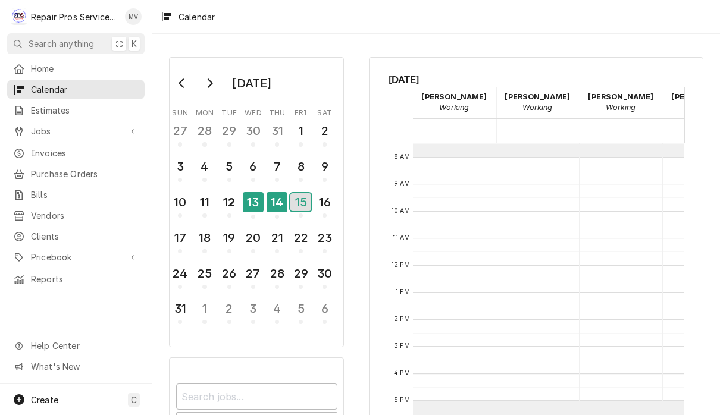
scroll to position [0, 0]
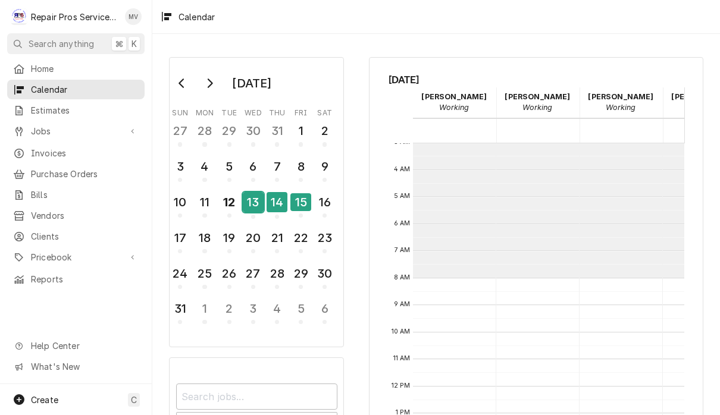
click at [248, 208] on div "13" at bounding box center [253, 202] width 21 height 20
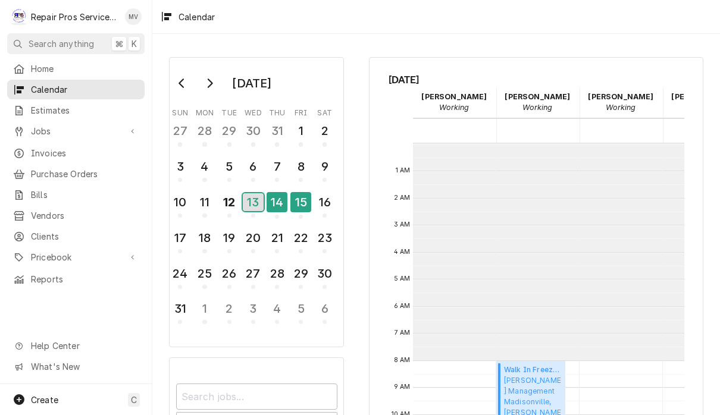
scroll to position [216, 0]
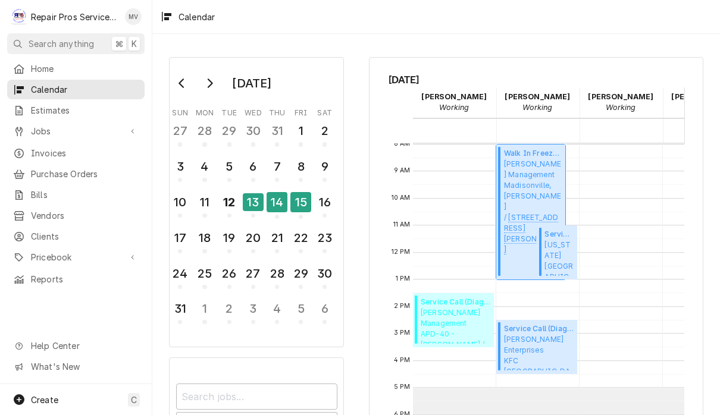
click at [557, 167] on span "Smith Management Madisonville, McDonald's / 840 Patterson St, Madisonville, TN …" at bounding box center [533, 207] width 58 height 96
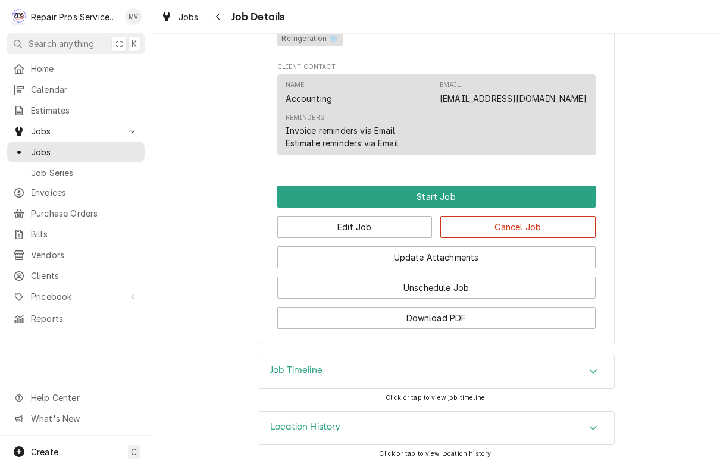
scroll to position [640, 0]
click at [385, 229] on button "Edit Job" at bounding box center [354, 227] width 155 height 22
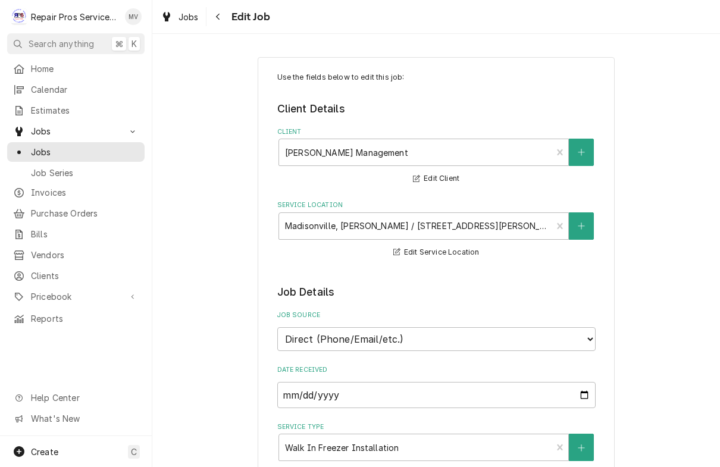
type textarea "x"
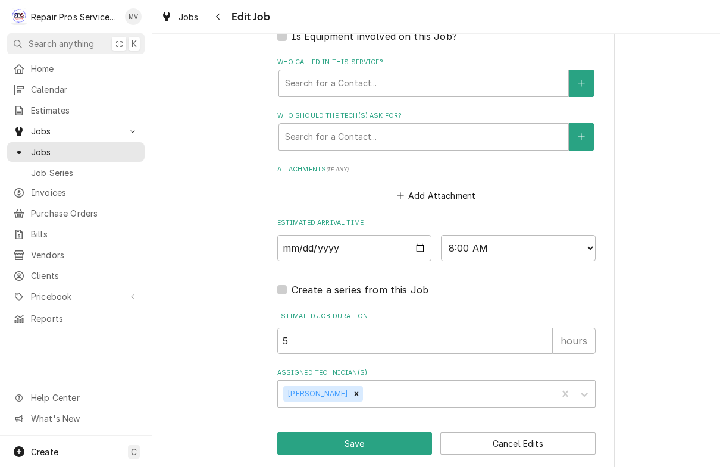
scroll to position [818, 0]
click at [377, 236] on input "[DATE]" at bounding box center [354, 249] width 155 height 26
type input "[DATE]"
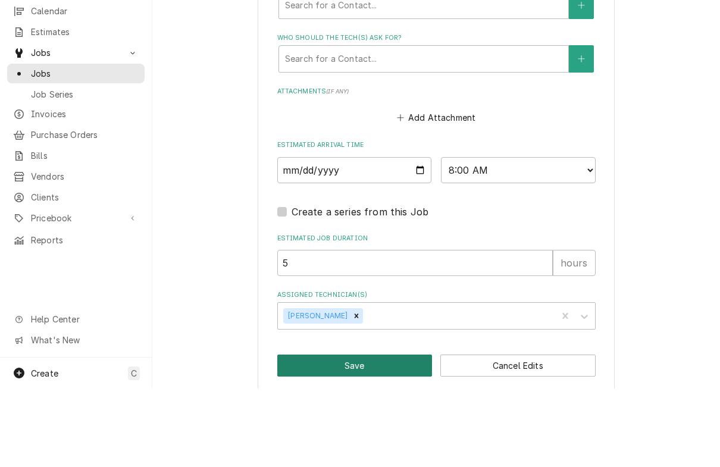
click at [381, 433] on button "Save" at bounding box center [354, 444] width 155 height 22
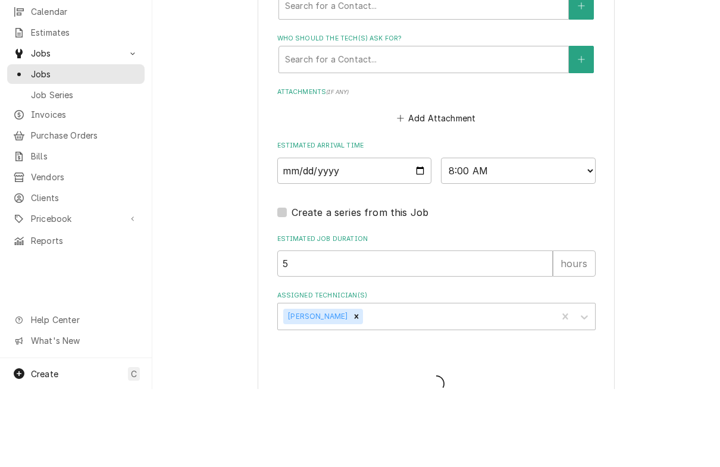
type textarea "x"
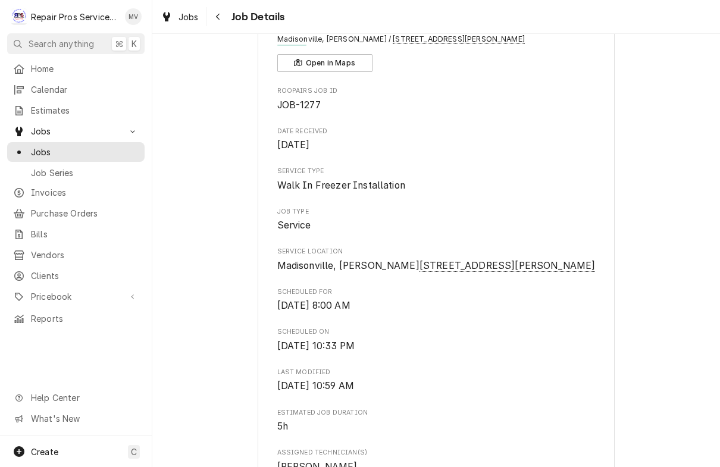
scroll to position [21, 0]
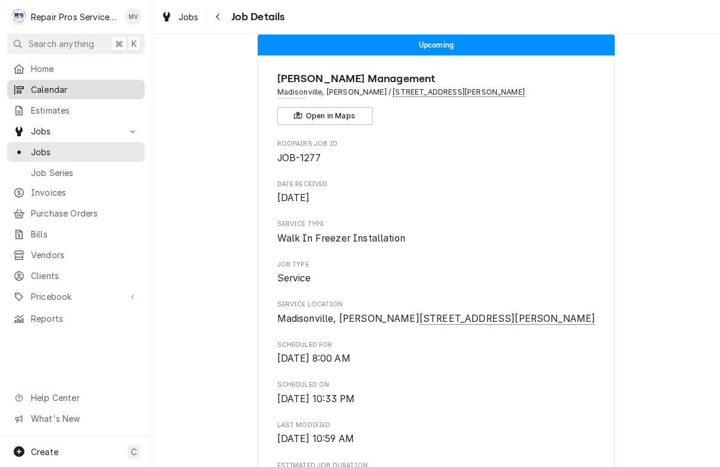
click at [89, 88] on span "Calendar" at bounding box center [85, 89] width 108 height 12
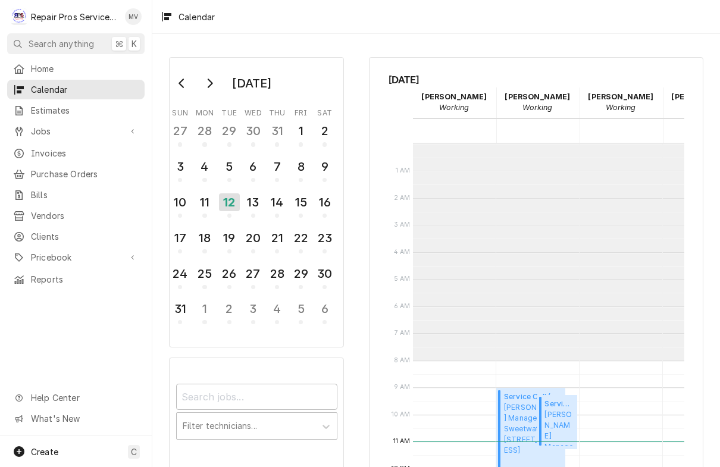
scroll to position [216, 0]
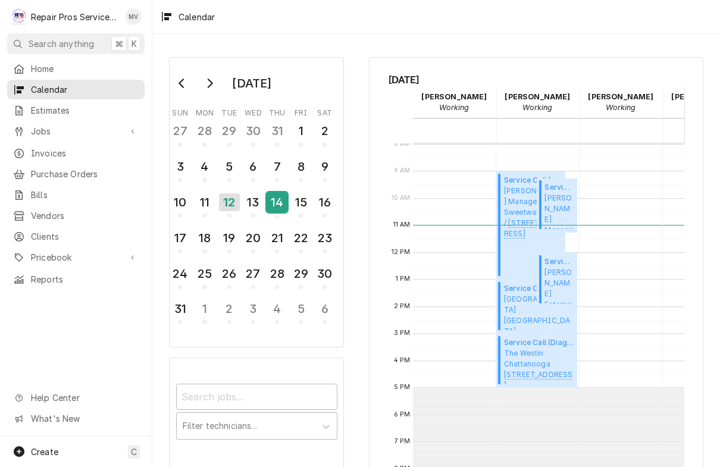
click at [274, 203] on div "14" at bounding box center [276, 202] width 21 height 20
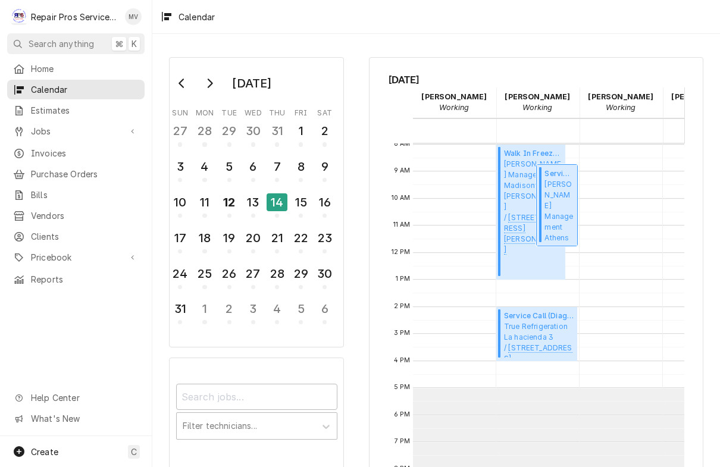
click at [569, 199] on span "Smith Management Athens - McDonald's / 1403 Congress Pkwy S., Athens, TN 37303" at bounding box center [558, 211] width 29 height 64
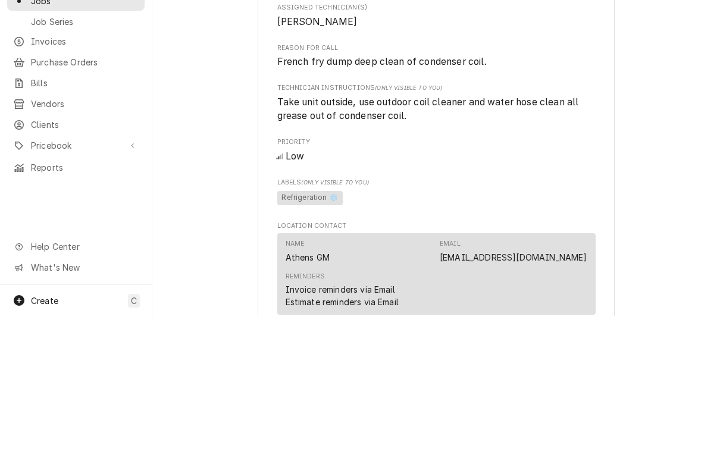
scroll to position [369, 0]
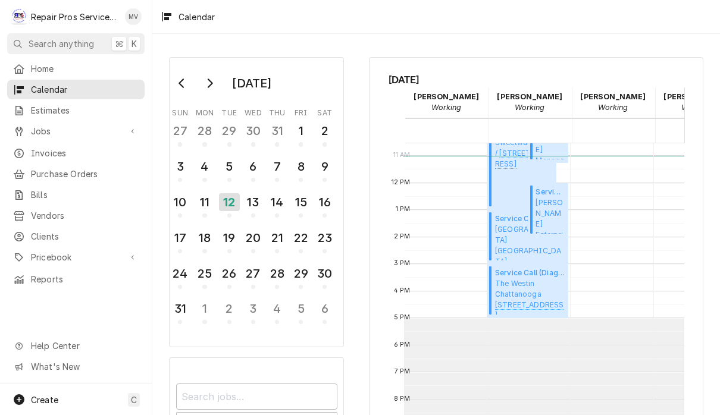
scroll to position [0, 9]
click at [277, 199] on div "14" at bounding box center [276, 202] width 21 height 20
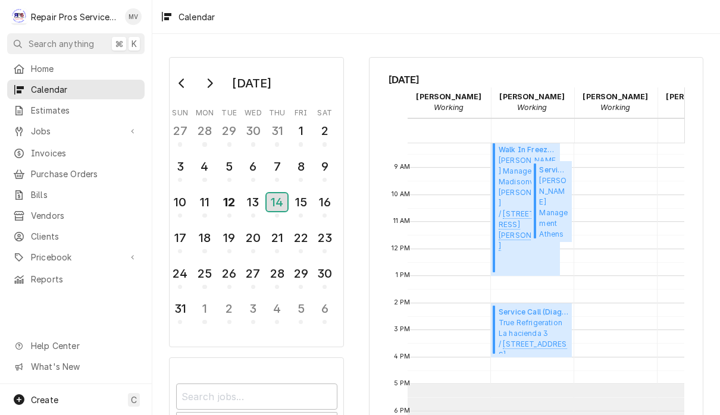
scroll to position [0, 0]
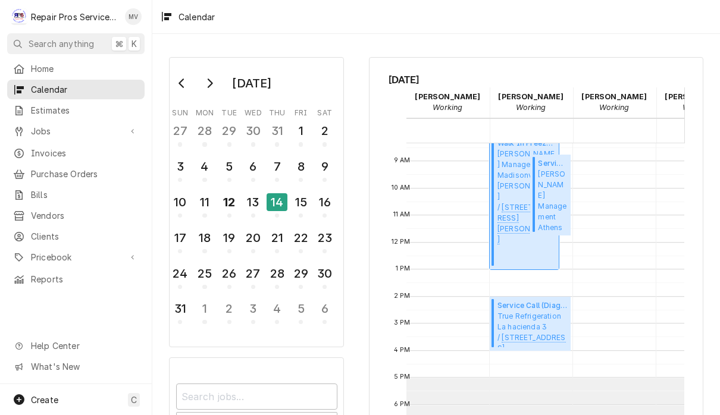
click at [520, 247] on div "Walk In Freezer Installation ( Upcoming ) [PERSON_NAME] Management [GEOGRAPHIC_…" at bounding box center [526, 202] width 58 height 128
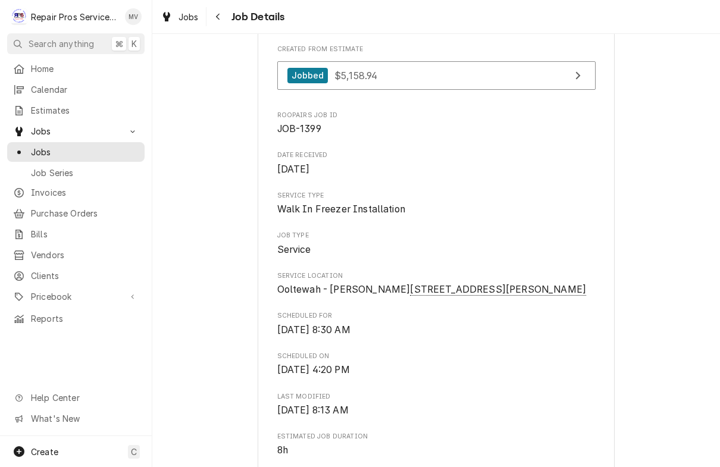
scroll to position [94, 0]
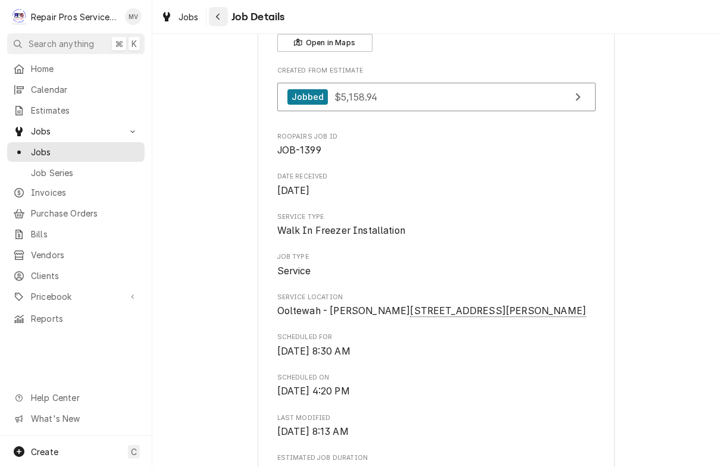
click at [218, 20] on icon "Navigate back" at bounding box center [217, 16] width 5 height 8
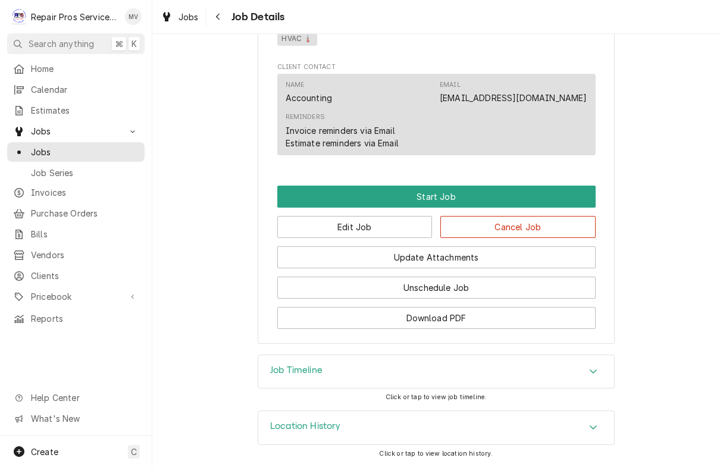
scroll to position [654, 0]
click at [368, 225] on button "Edit Job" at bounding box center [354, 227] width 155 height 22
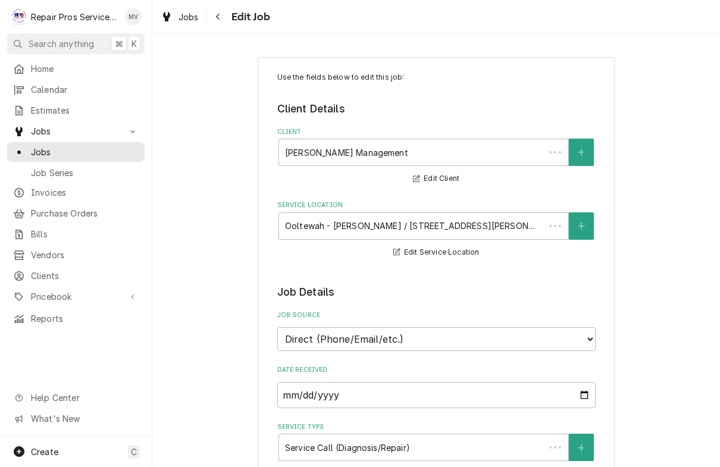
type textarea "x"
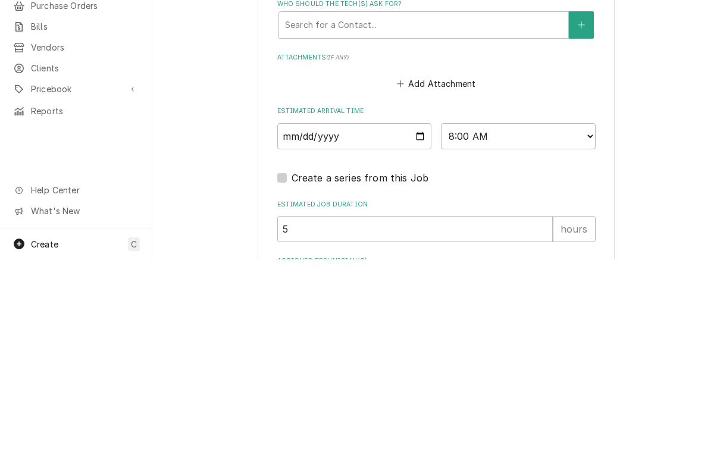
scroll to position [714, 0]
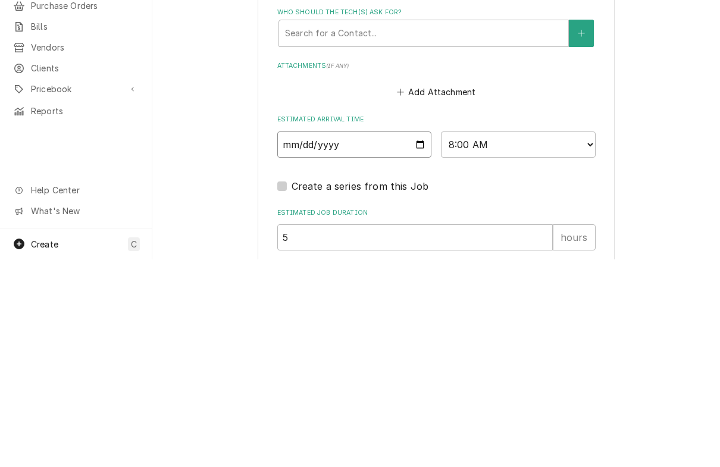
click at [332, 339] on input "2025-08-20" at bounding box center [354, 352] width 155 height 26
type input "2025-08-22"
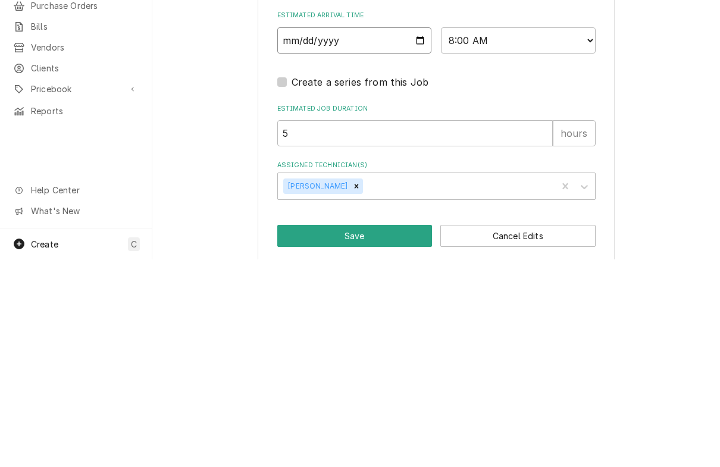
scroll to position [818, 0]
click at [388, 433] on button "Save" at bounding box center [354, 444] width 155 height 22
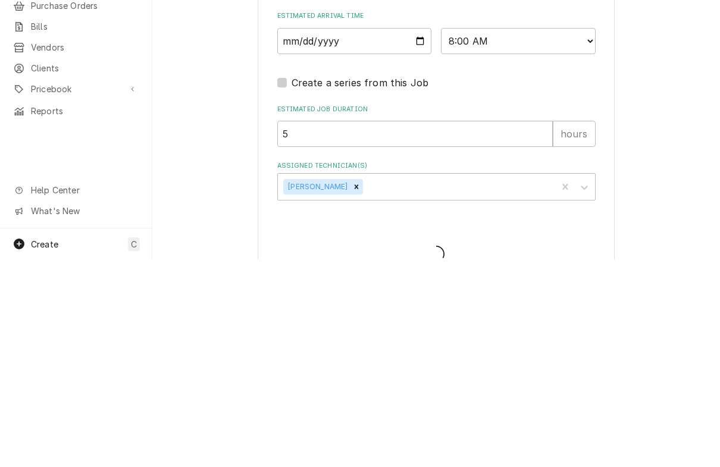
type textarea "x"
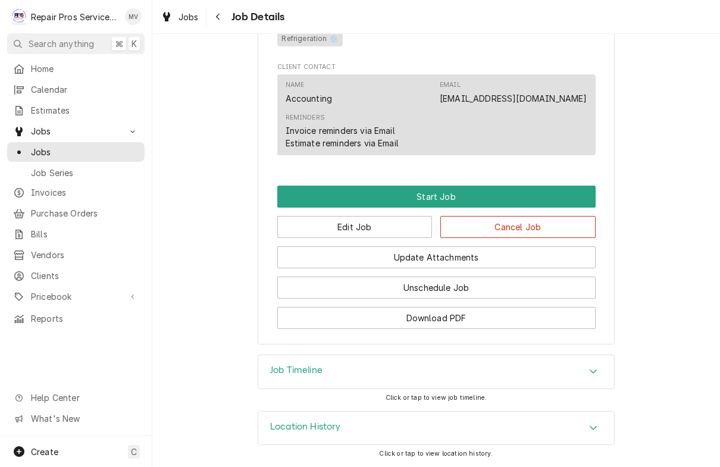
scroll to position [640, 0]
click at [390, 229] on button "Edit Job" at bounding box center [354, 227] width 155 height 22
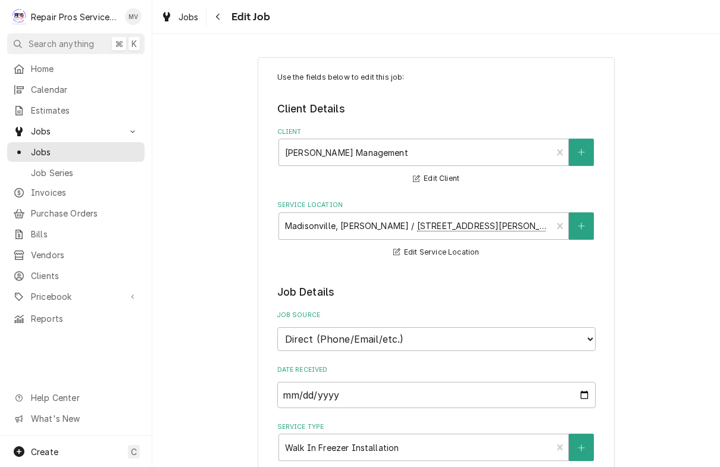
type textarea "x"
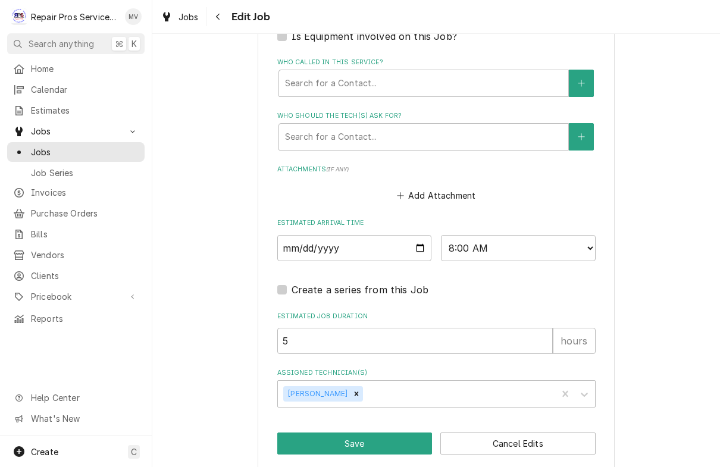
scroll to position [818, 0]
click at [346, 243] on input "[DATE]" at bounding box center [354, 249] width 155 height 26
type input "[DATE]"
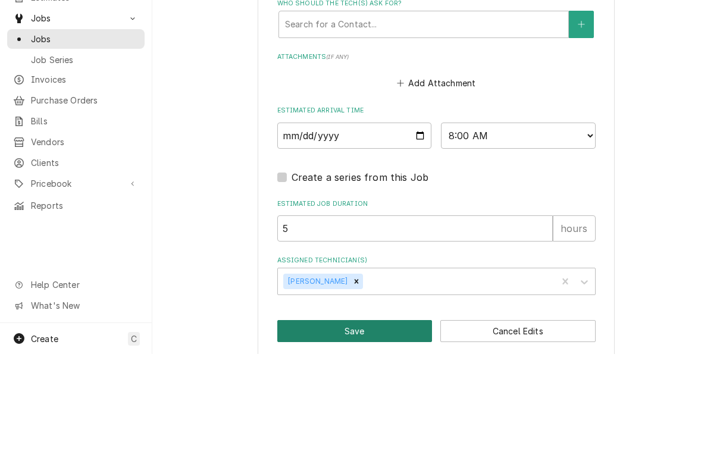
click at [395, 433] on button "Save" at bounding box center [354, 444] width 155 height 22
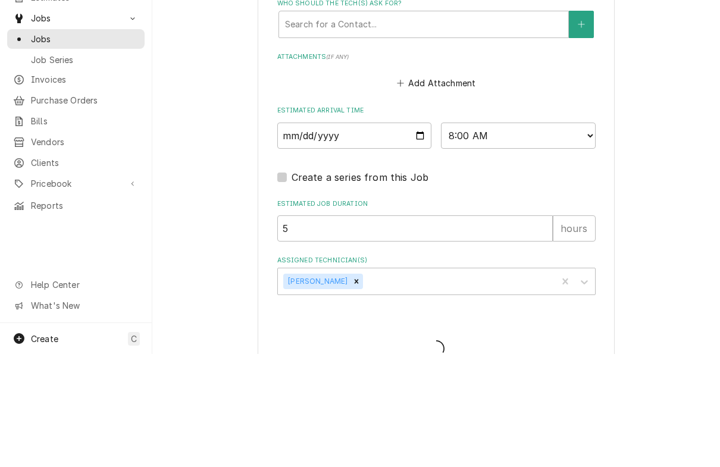
type textarea "x"
